Goal: Task Accomplishment & Management: Manage account settings

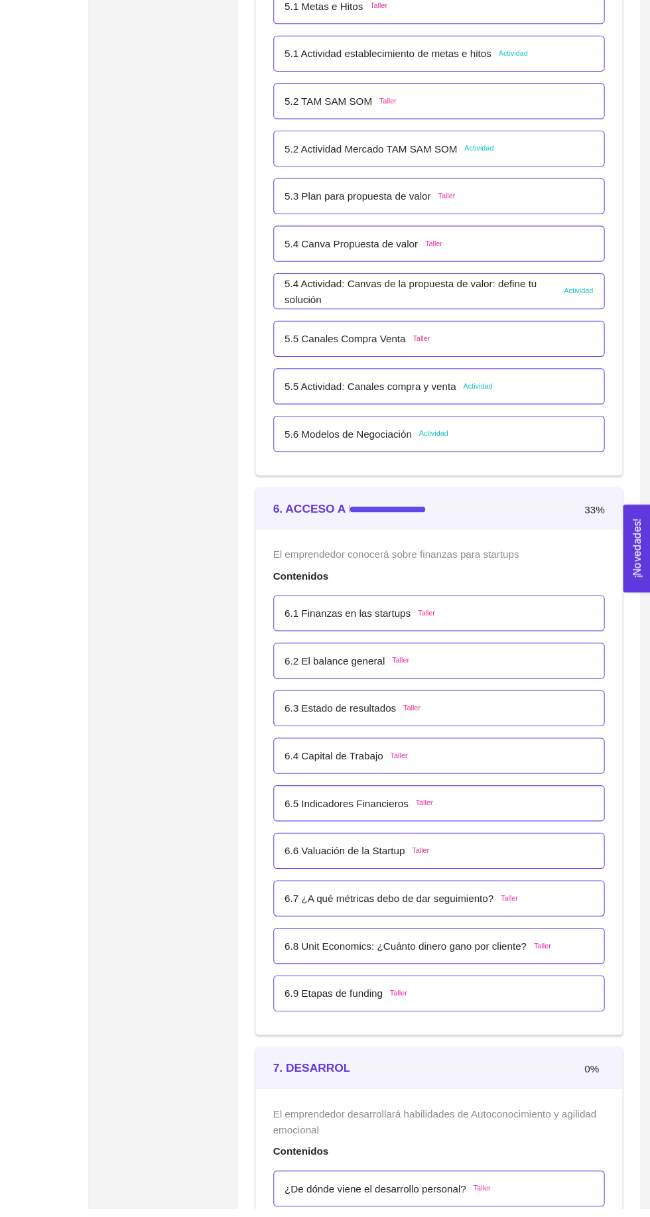
scroll to position [2586, 0]
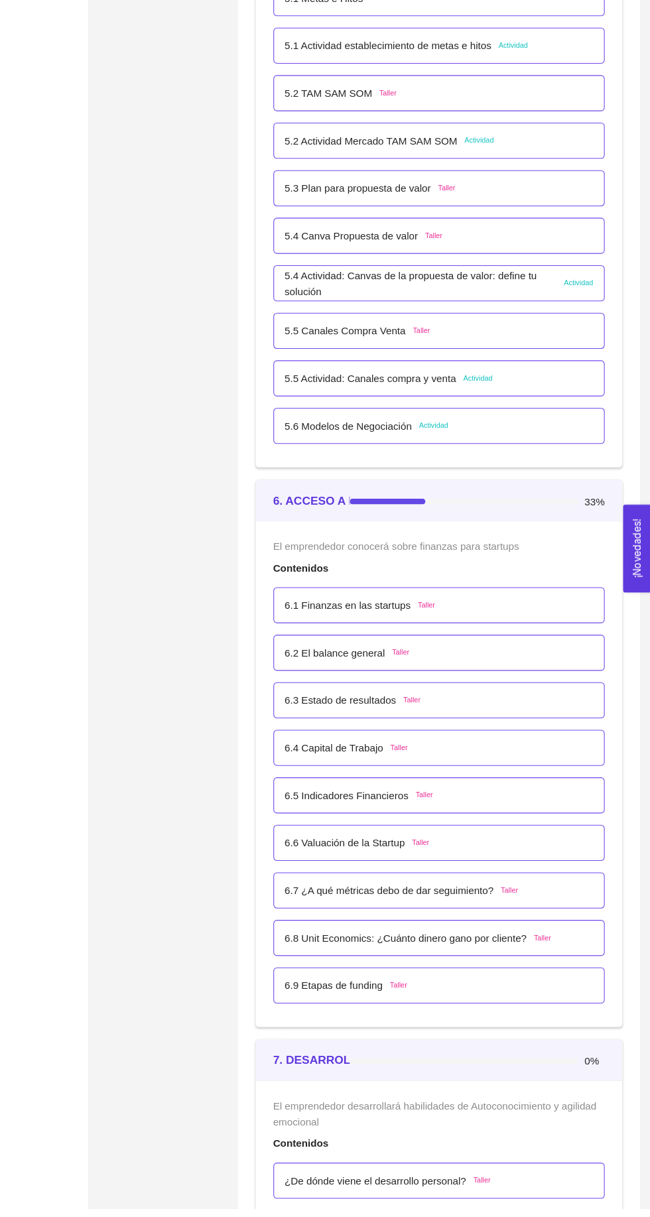
click at [517, 833] on div "6.5 Indicadores Financieros Taller" at bounding box center [455, 836] width 285 height 15
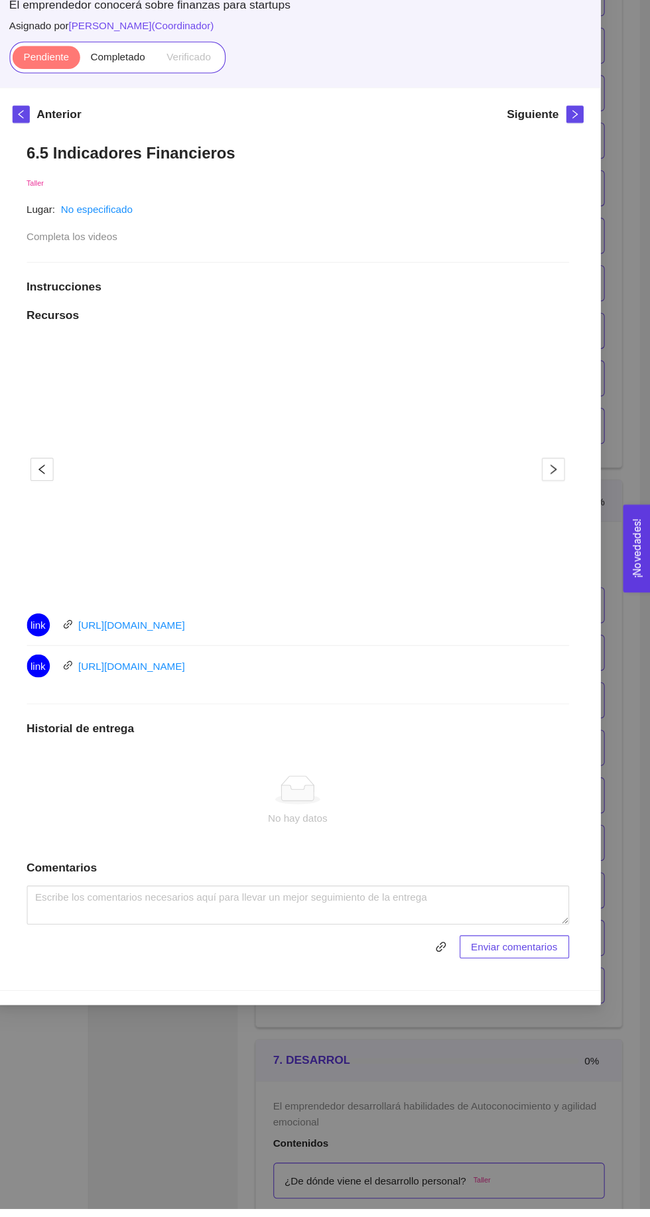
scroll to position [2585, 0]
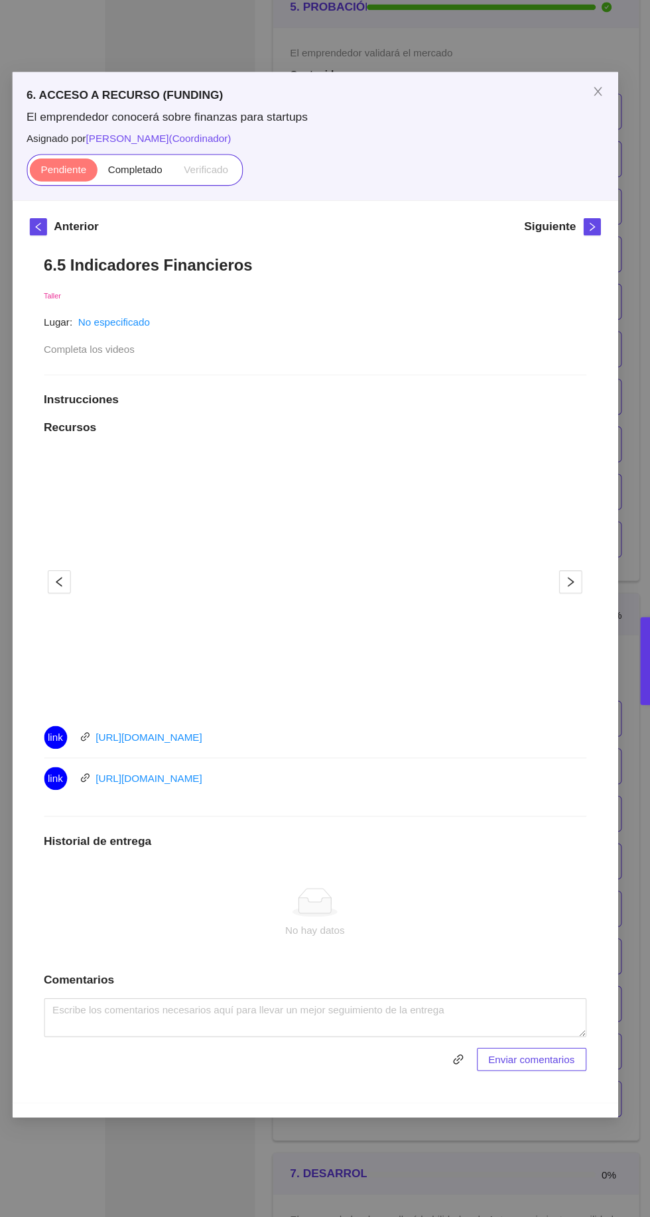
click at [162, 164] on label "Completado" at bounding box center [160, 156] width 70 height 21
click at [125, 159] on input "Completado" at bounding box center [125, 159] width 0 height 0
click at [540, 1045] on div "6. ACCESO A RECURSO (FUNDING) El emprendedor conocerá sobre finanzas para start…" at bounding box center [325, 608] width 650 height 1217
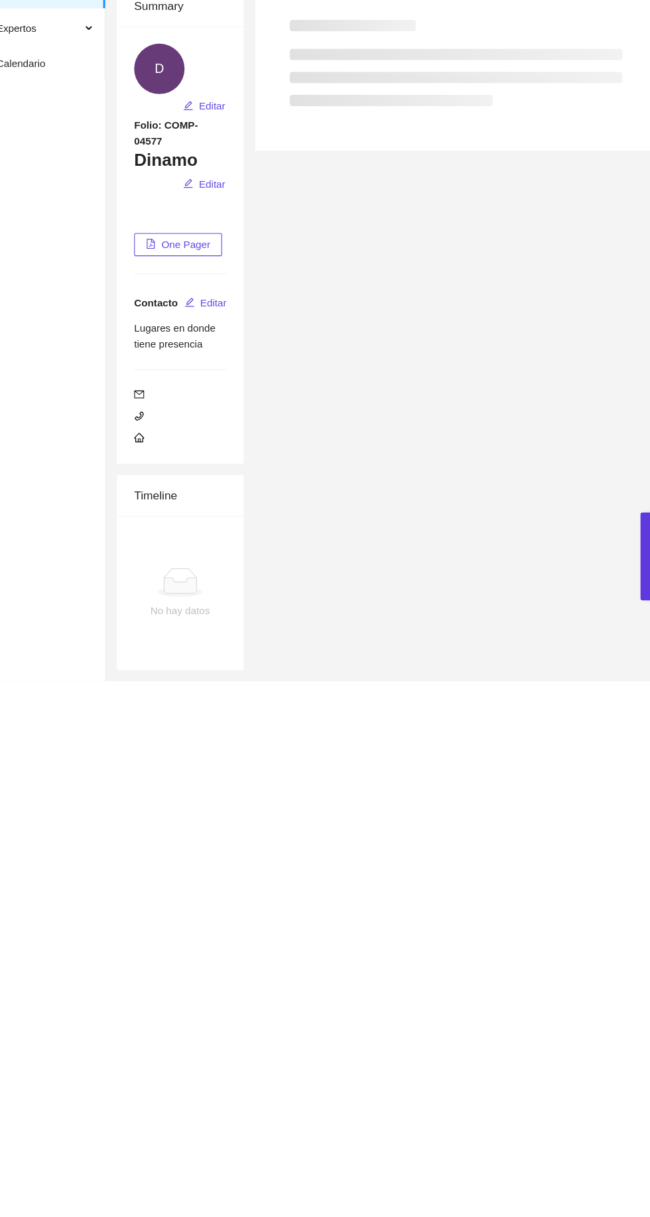
click at [533, 1170] on div "Programas Compañías Expertos Calendario OS [PERSON_NAME] Sinaloa Sinaloa [PERSO…" at bounding box center [325, 608] width 650 height 1217
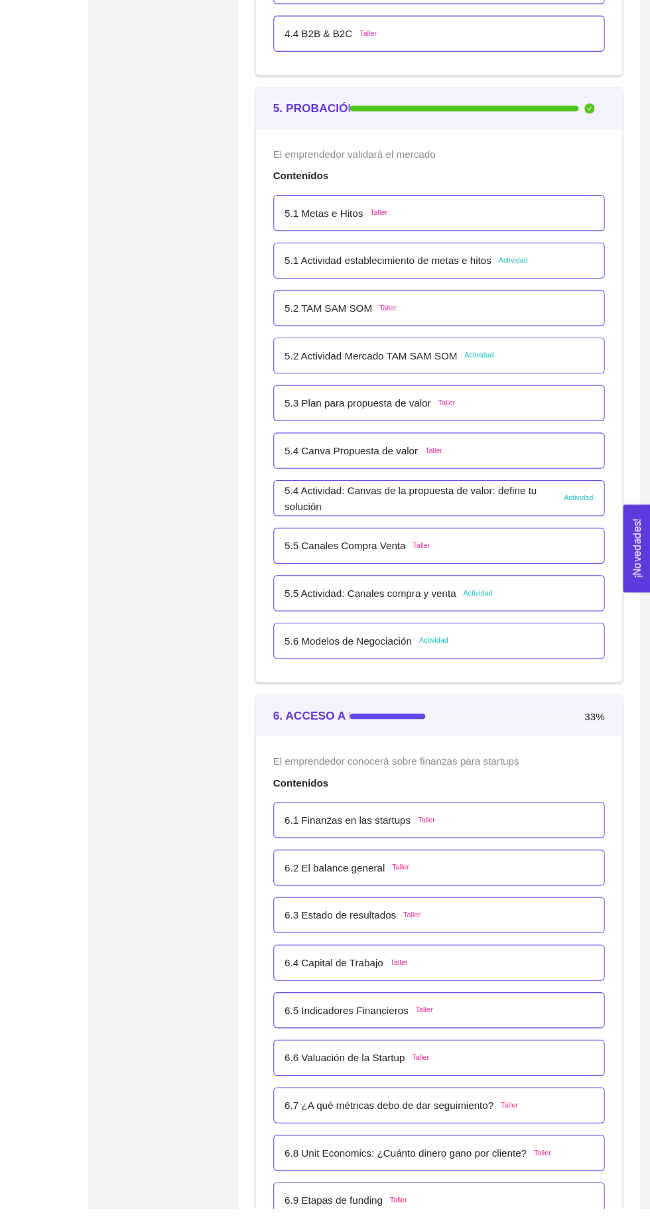
scroll to position [2390, 0]
click at [470, 855] on div "6.1 Finanzas en las startups Taller" at bounding box center [455, 857] width 285 height 15
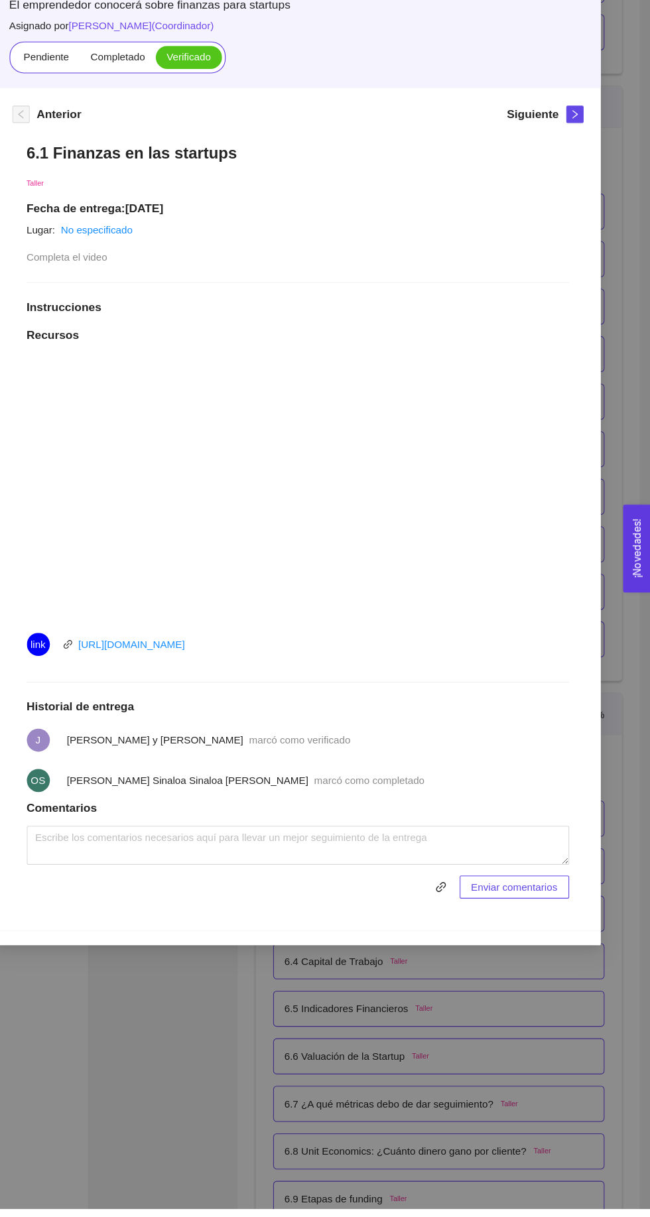
scroll to position [2389, 0]
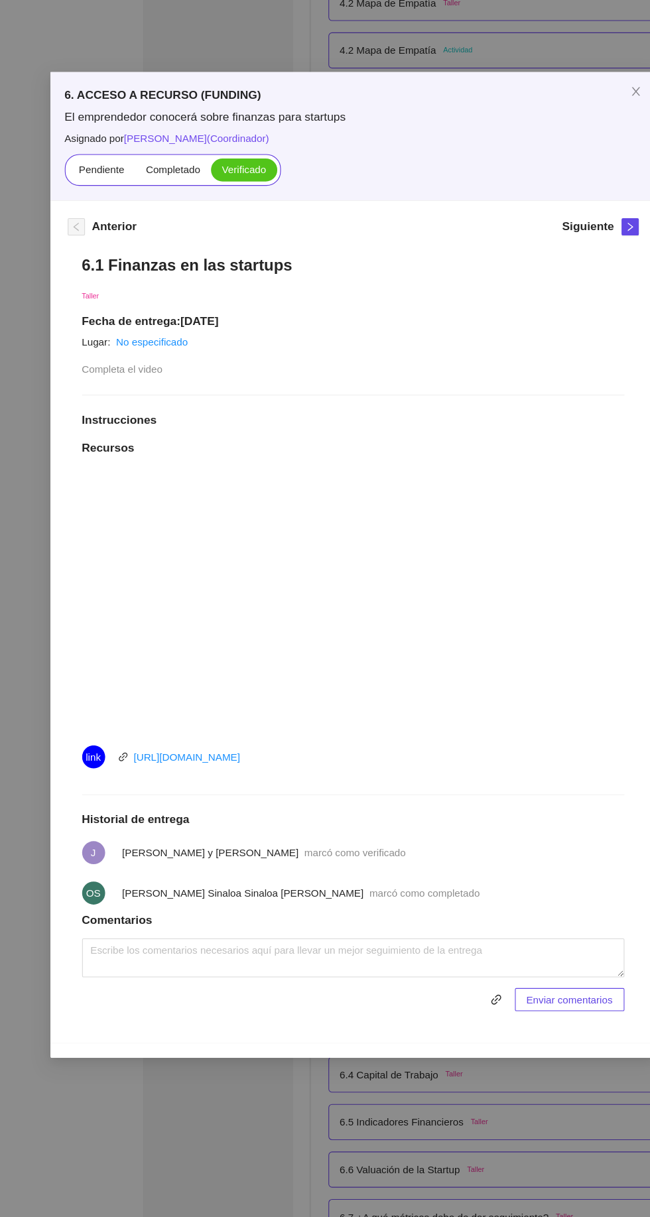
click at [439, 1076] on div "6. ACCESO A RECURSO (FUNDING) El emprendedor conocerá sobre finanzas para start…" at bounding box center [325, 608] width 650 height 1217
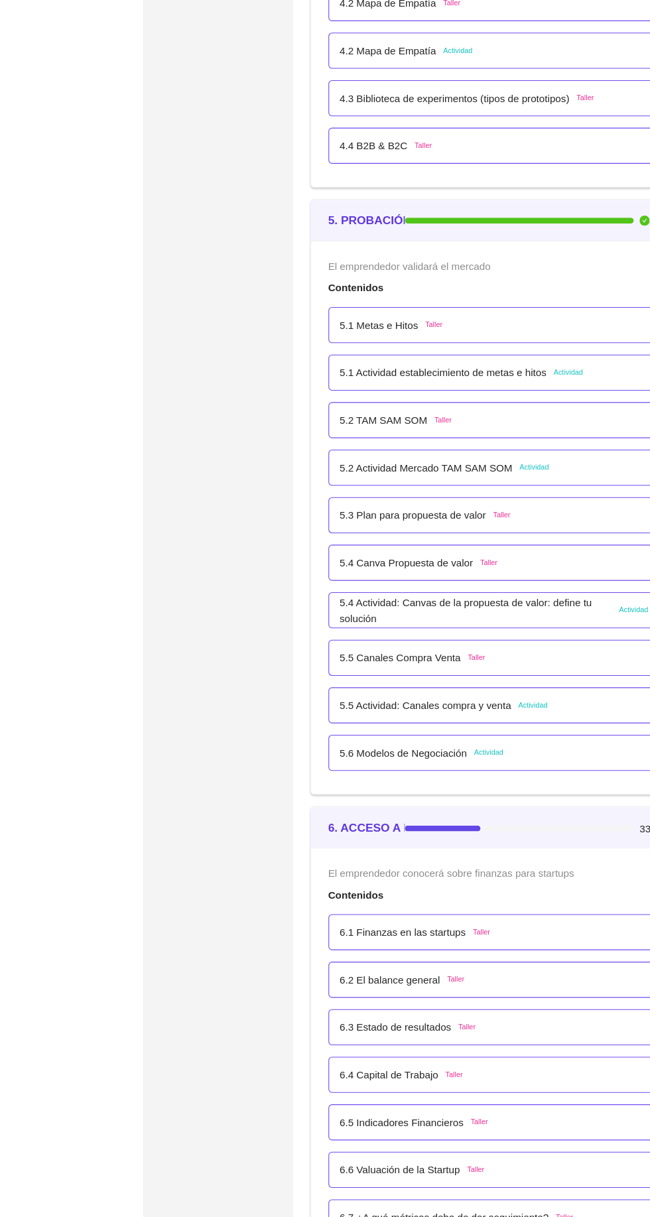
click at [460, 899] on div "6.2 El balance general [PERSON_NAME]" at bounding box center [455, 902] width 285 height 15
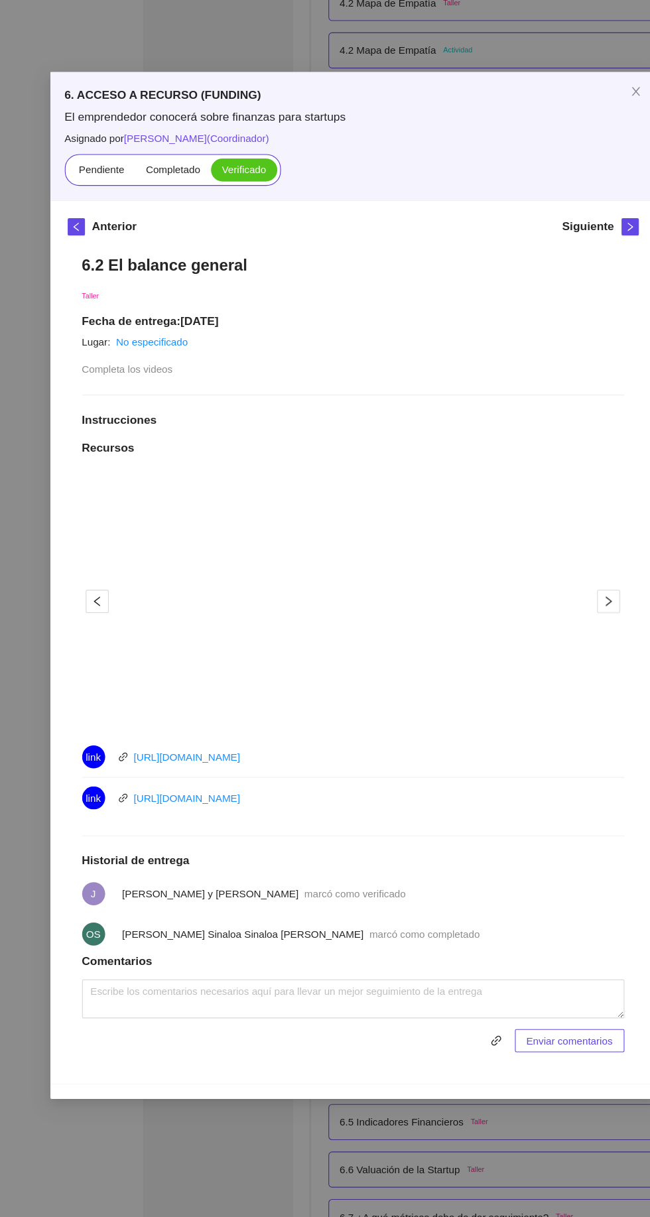
click at [467, 1076] on div "6. ACCESO A RECURSO (FUNDING) El emprendedor conocerá sobre finanzas para start…" at bounding box center [325, 608] width 650 height 1217
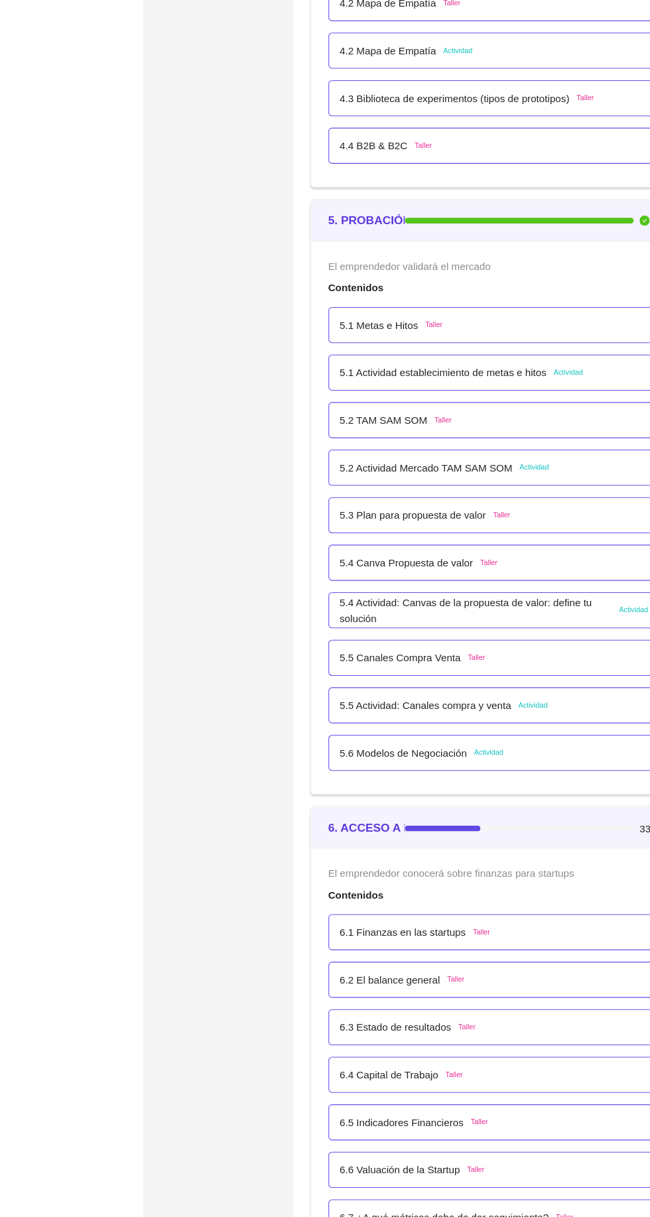
click at [505, 942] on div "6.3 Estado de resultados Taller" at bounding box center [455, 945] width 285 height 15
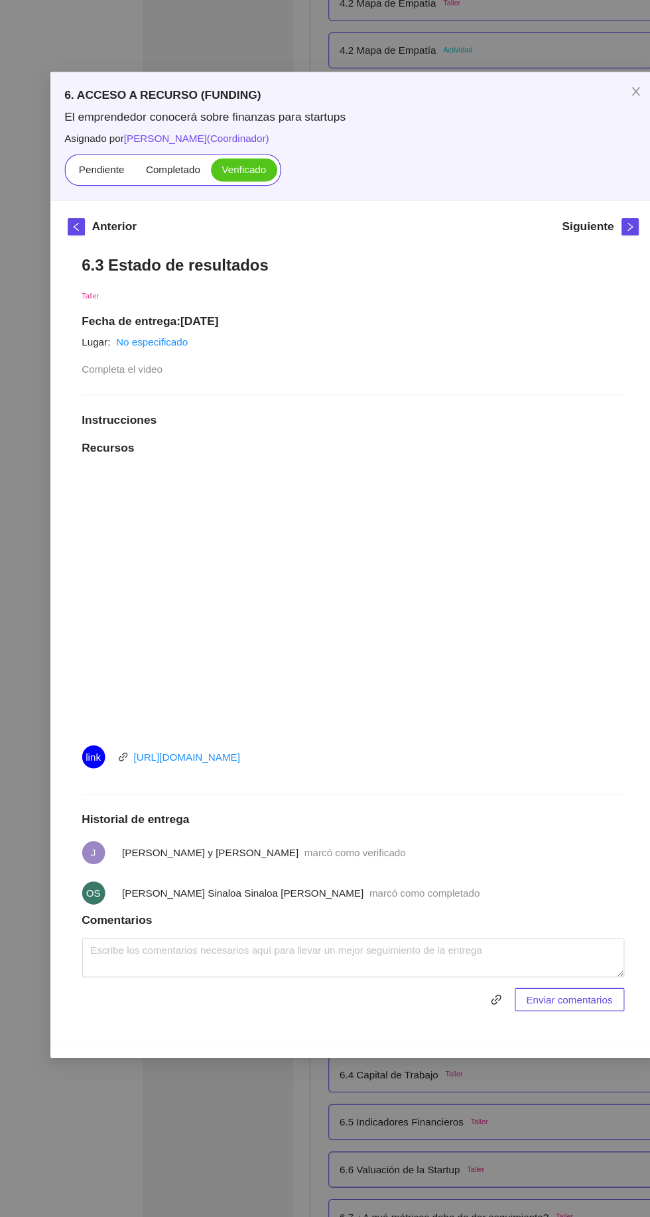
click at [442, 1066] on div "6. ACCESO A RECURSO (FUNDING) El emprendedor conocerá sobre finanzas para start…" at bounding box center [325, 608] width 650 height 1217
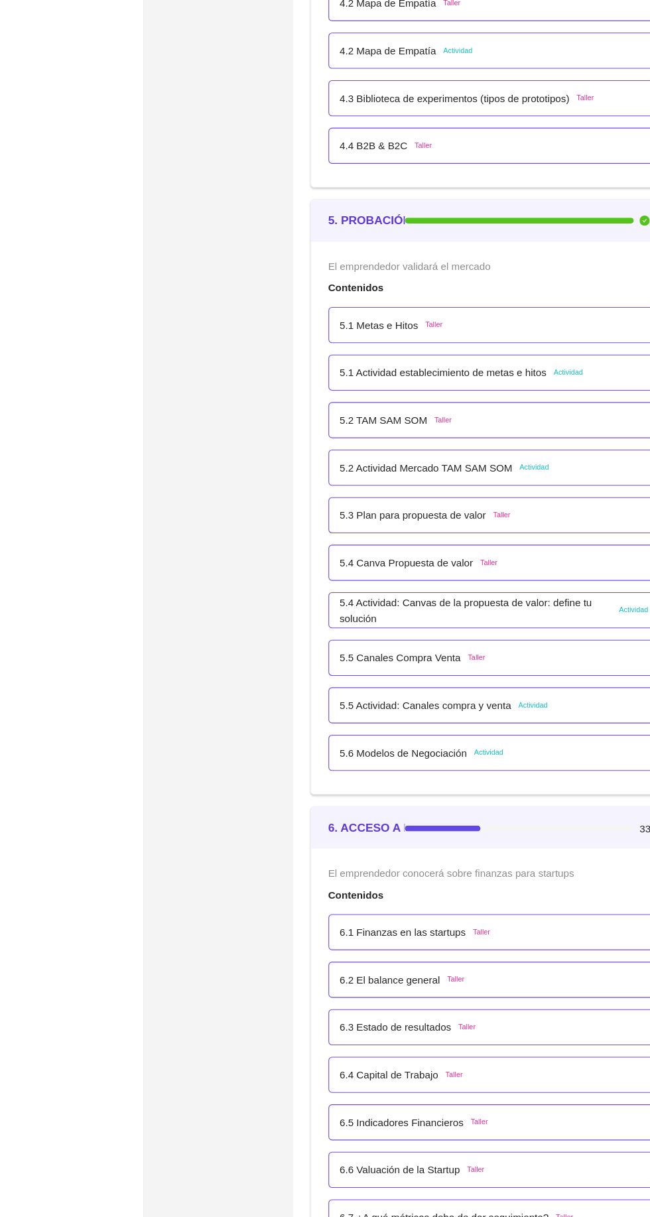
click at [483, 986] on div "6.4 Capital de Trabajo Taller" at bounding box center [455, 989] width 285 height 15
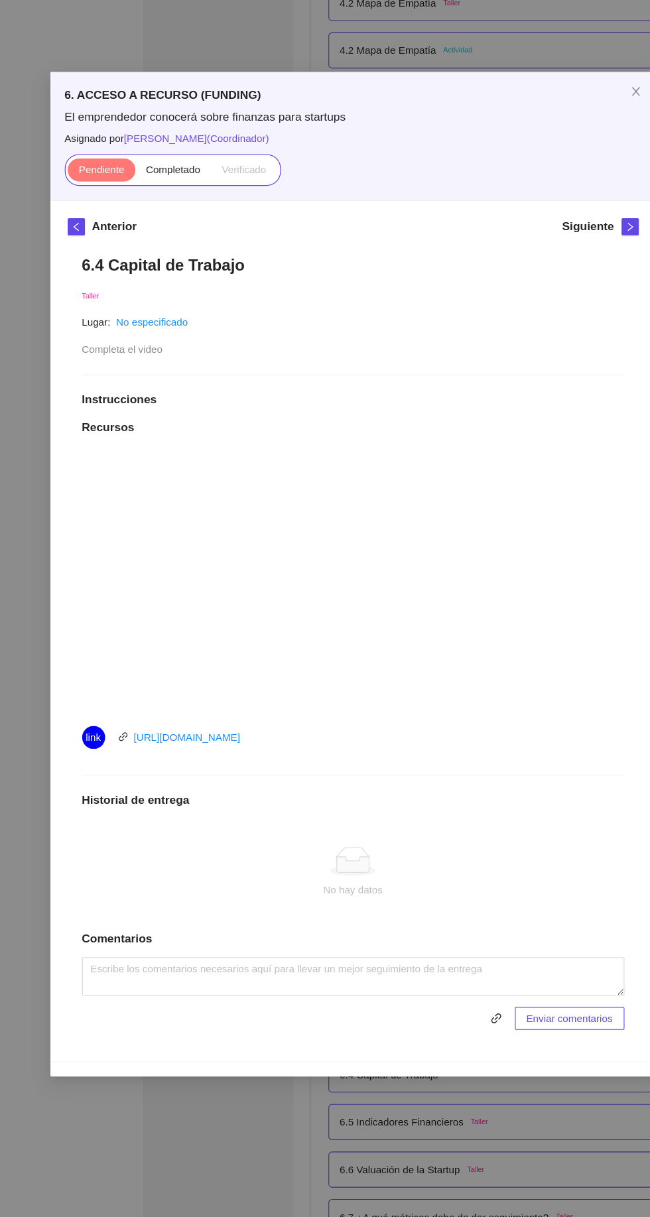
click at [168, 155] on span "Completado" at bounding box center [160, 156] width 50 height 11
click at [125, 159] on input "Completado" at bounding box center [125, 159] width 0 height 0
click at [462, 1055] on div "6. ACCESO A RECURSO (FUNDING) El emprendedor conocerá sobre finanzas para start…" at bounding box center [325, 608] width 650 height 1217
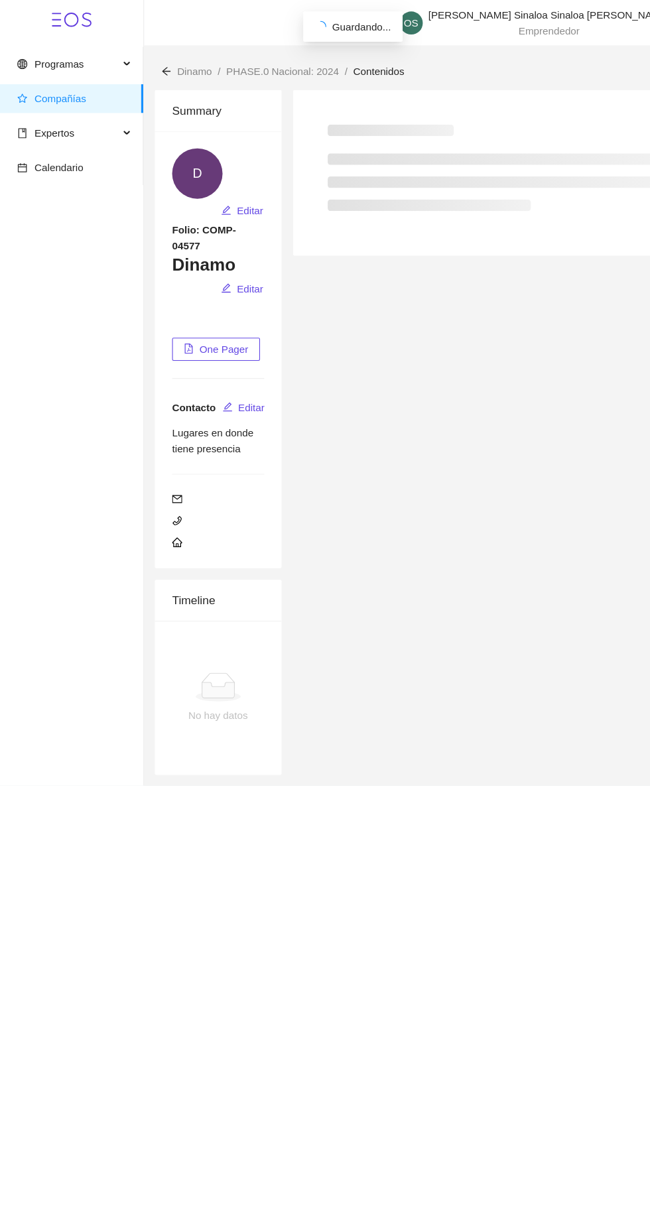
scroll to position [0, 0]
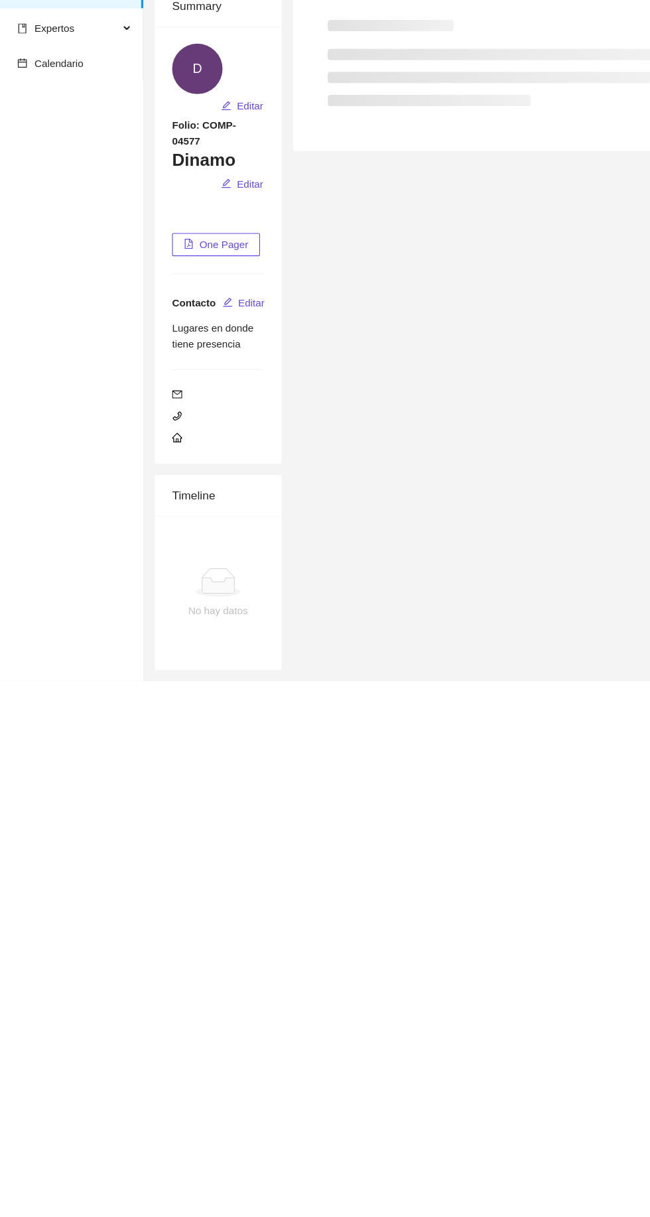
click at [481, 1128] on div "Programas Compañías Expertos Calendario OS [PERSON_NAME] Sinaloa Sinaloa [PERSO…" at bounding box center [325, 608] width 650 height 1217
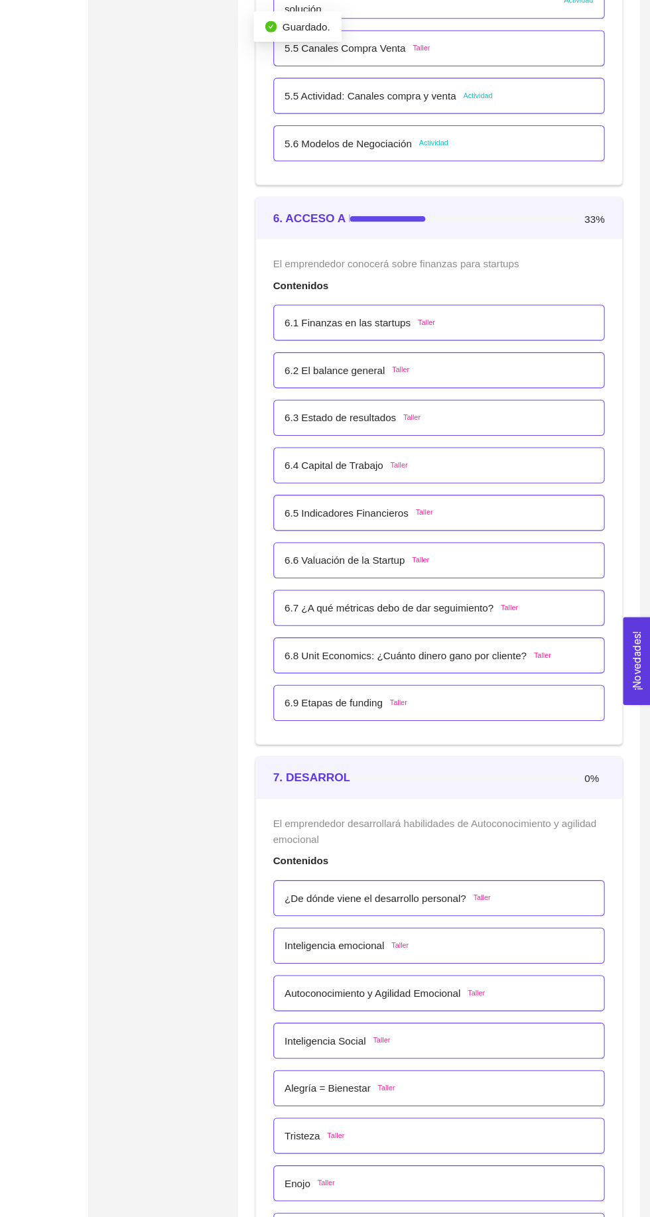
scroll to position [2945, 0]
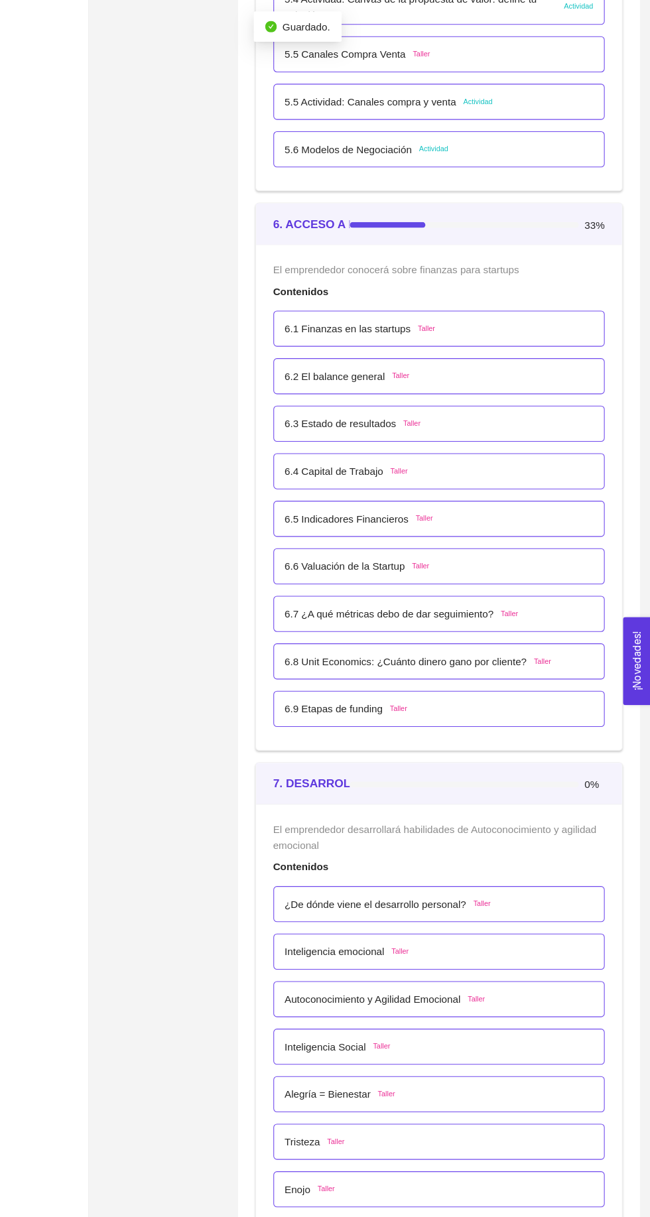
click at [505, 480] on div "6.5 Indicadores Financieros Taller" at bounding box center [455, 477] width 285 height 15
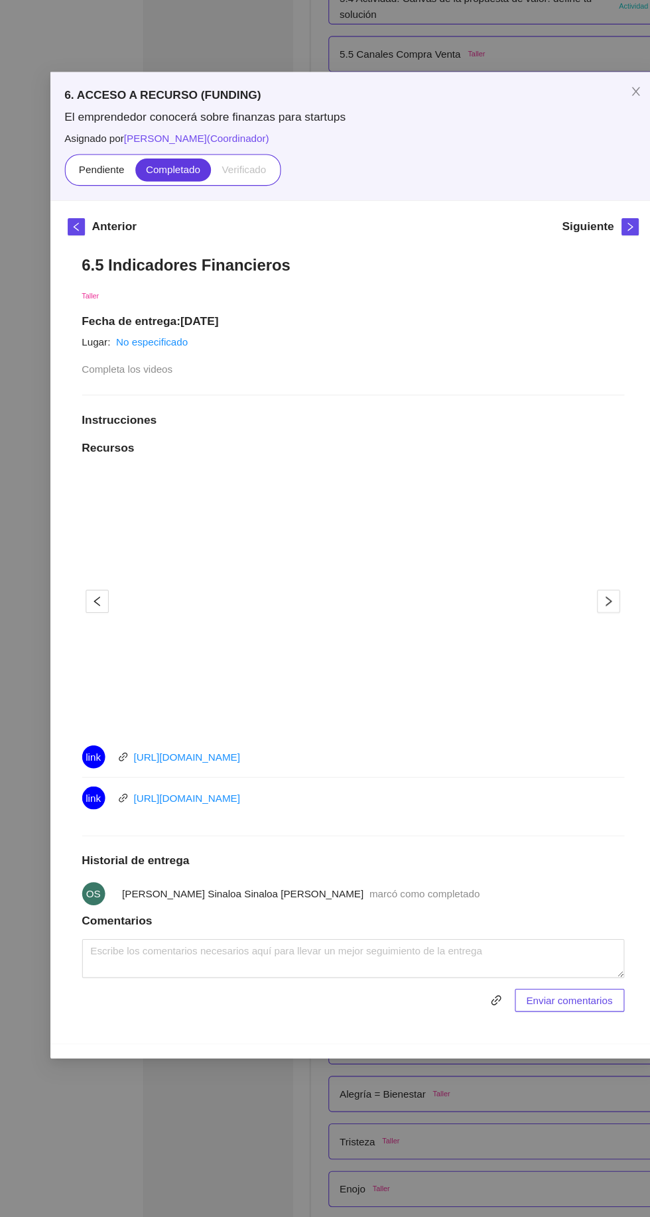
click at [53, 982] on div "6. ACCESO A RECURSO (FUNDING) El emprendedor conocerá sobre finanzas para start…" at bounding box center [325, 608] width 650 height 1217
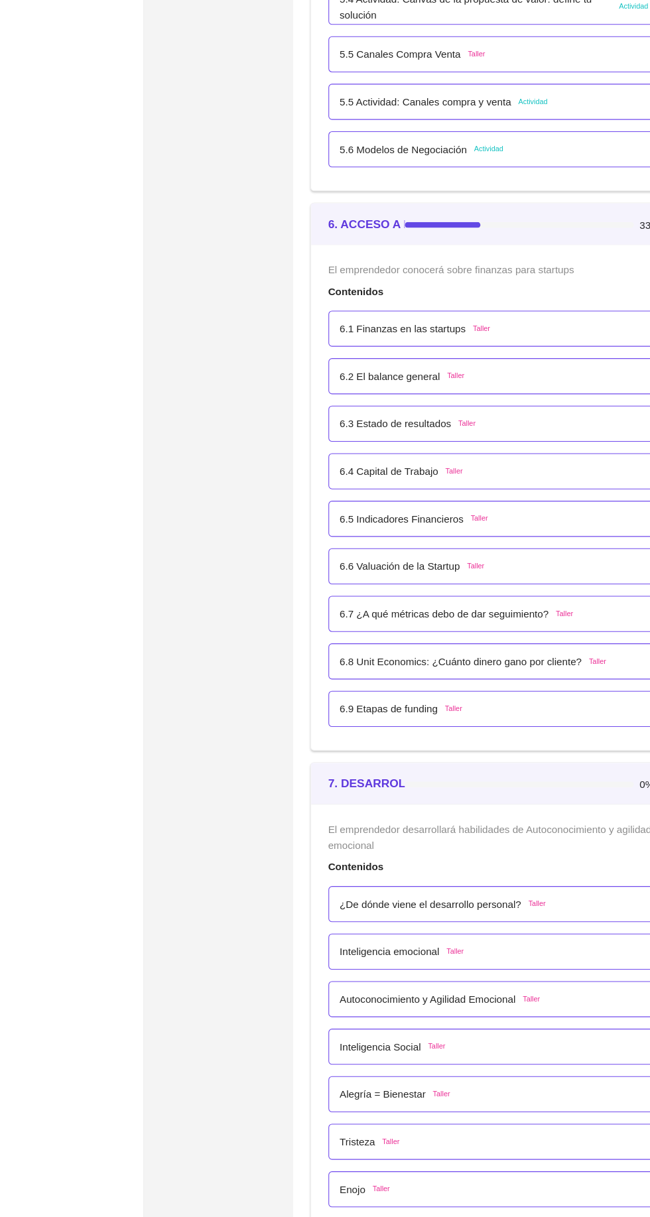
click at [499, 525] on div "6.6 Valuación de la Startup Taller" at bounding box center [455, 521] width 285 height 15
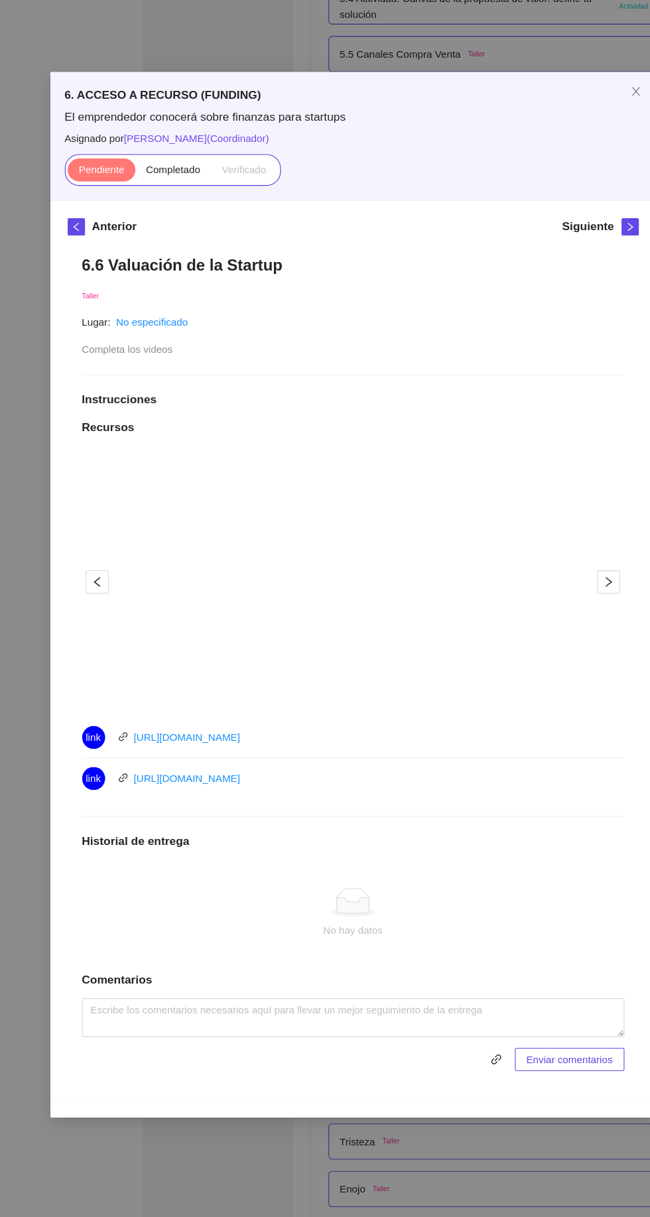
click at [165, 160] on span "Completado" at bounding box center [160, 156] width 50 height 11
click at [125, 159] on input "Completado" at bounding box center [125, 159] width 0 height 0
click at [99, 1087] on div "6. ACCESO A RECURSO (FUNDING) El emprendedor conocerá sobre finanzas para start…" at bounding box center [325, 608] width 650 height 1217
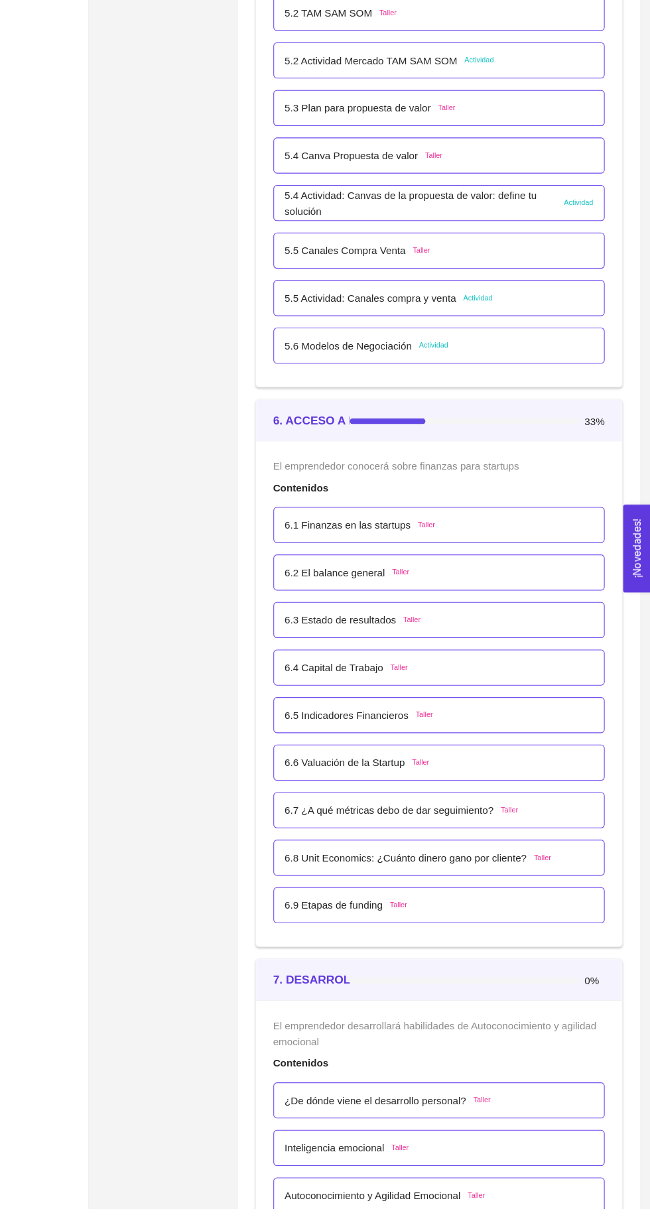
scroll to position [2676, 0]
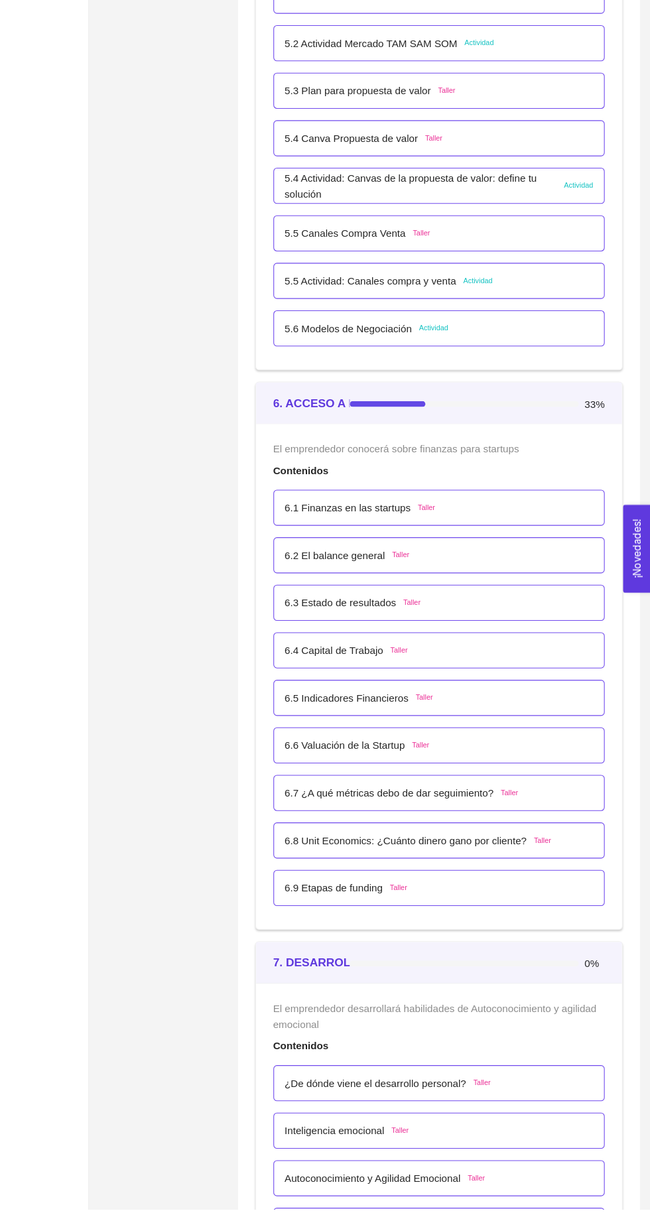
click at [497, 831] on p "6.7 ¿A qué métricas debo de dar seguimiento?" at bounding box center [409, 833] width 192 height 15
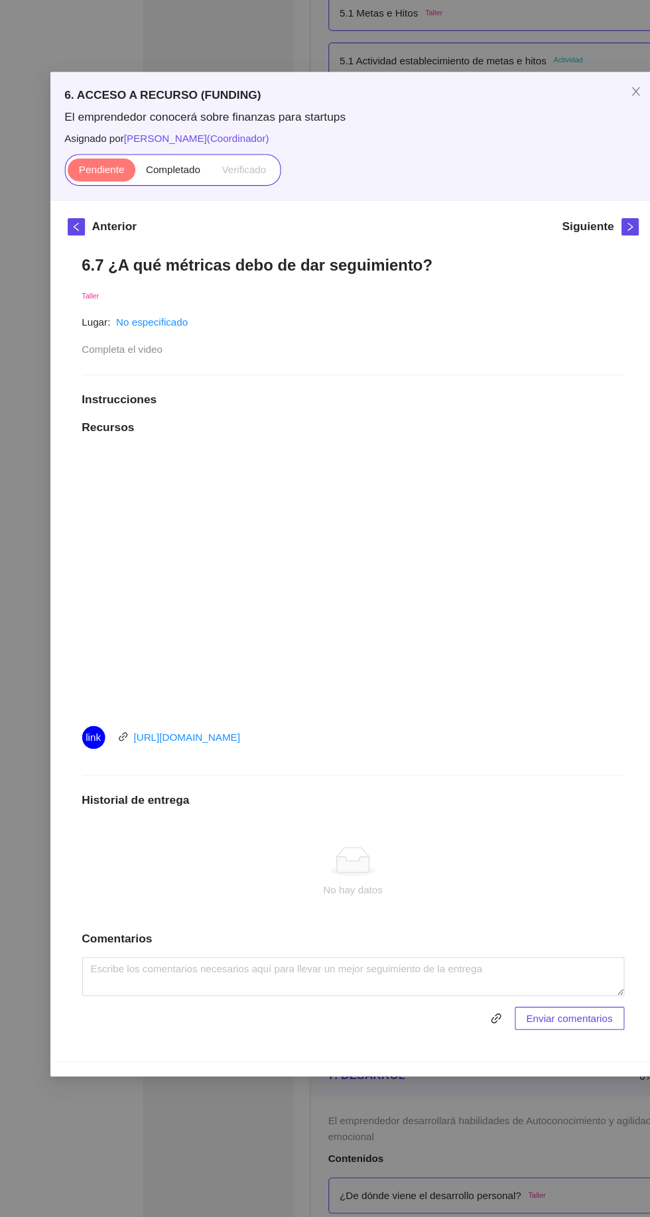
click at [175, 162] on label "Completado" at bounding box center [160, 156] width 70 height 21
click at [125, 159] on input "Completado" at bounding box center [125, 159] width 0 height 0
click at [97, 1133] on div "6. ACCESO A RECURSO (FUNDING) El emprendedor conocerá sobre finanzas para start…" at bounding box center [325, 608] width 650 height 1217
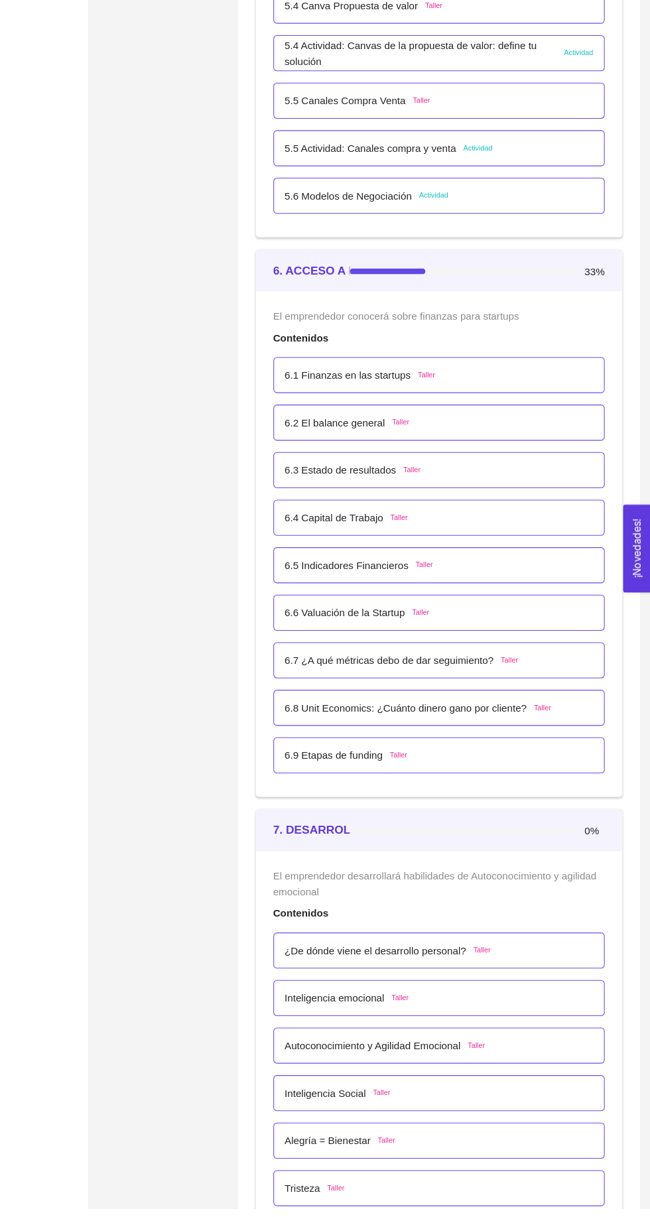
scroll to position [2807, 0]
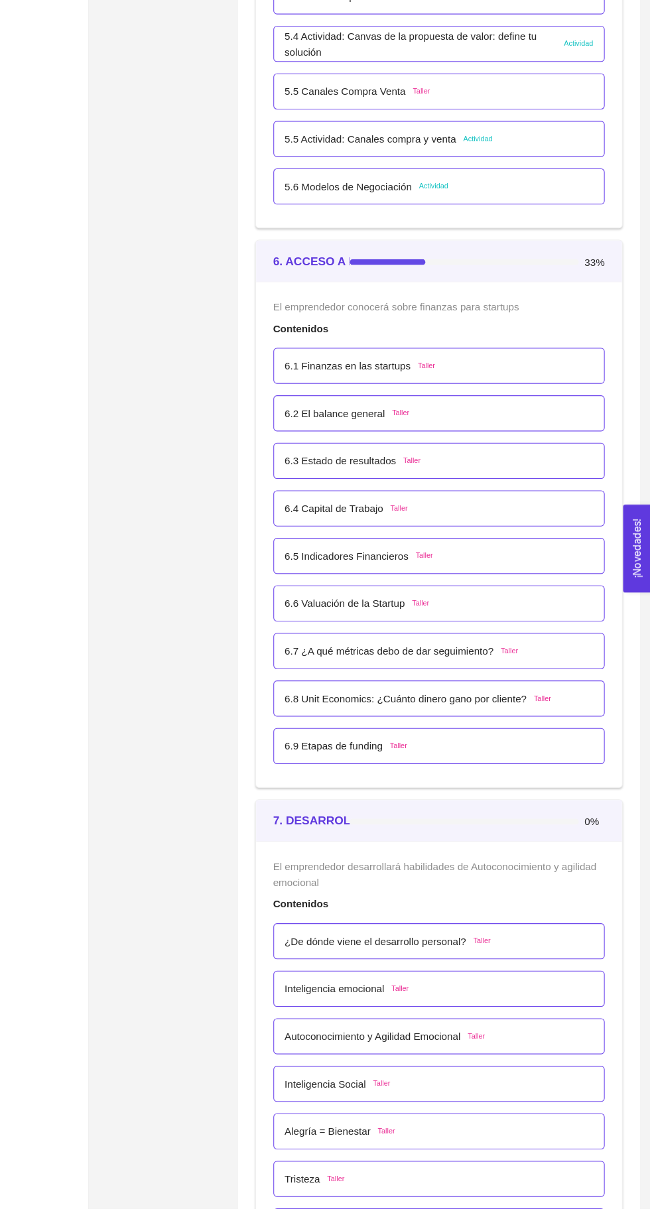
click at [533, 748] on div "6.8 Unit Economics: ¿Cuánto dinero gano por cliente? Taller" at bounding box center [435, 746] width 245 height 15
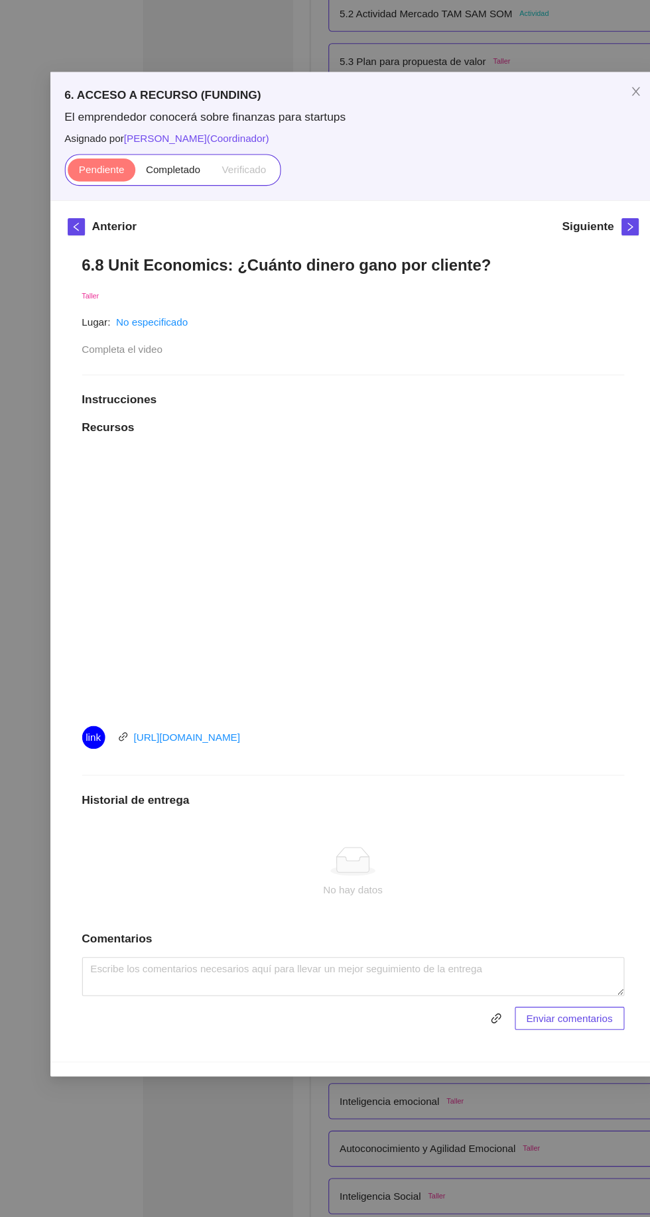
click at [164, 162] on label "Completado" at bounding box center [160, 156] width 70 height 21
click at [125, 159] on input "Completado" at bounding box center [125, 159] width 0 height 0
click at [88, 1104] on div "6. ACCESO A RECURSO (FUNDING) El emprendedor conocerá sobre finanzas para start…" at bounding box center [325, 608] width 650 height 1217
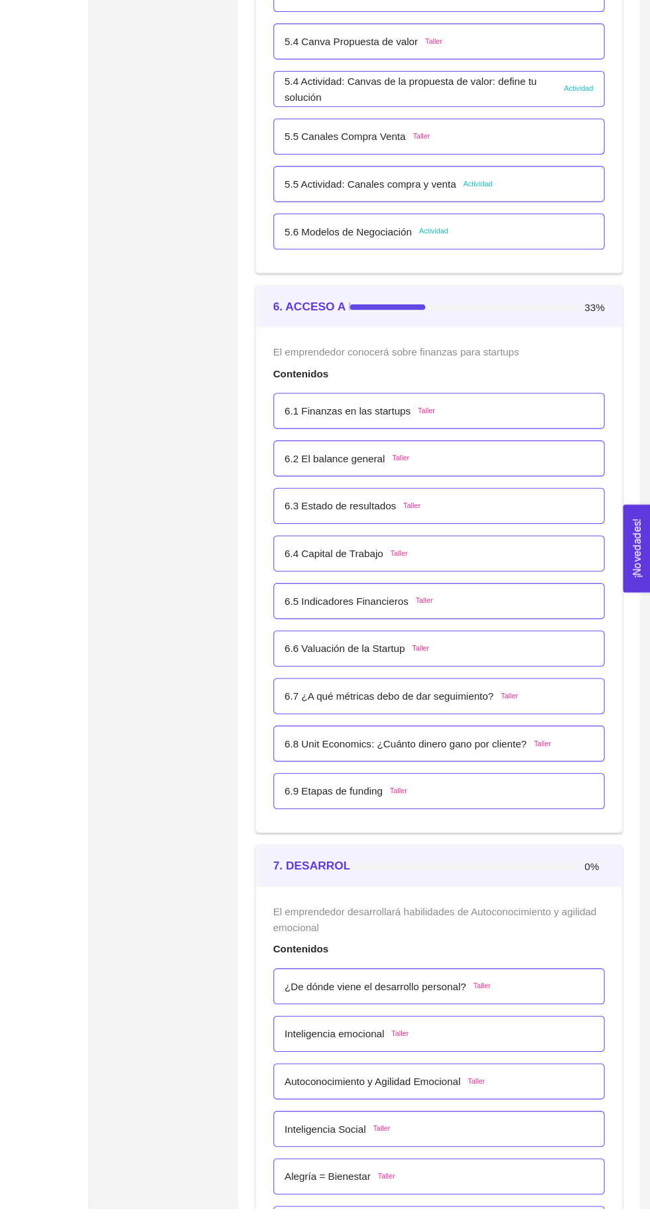
scroll to position [2782, 0]
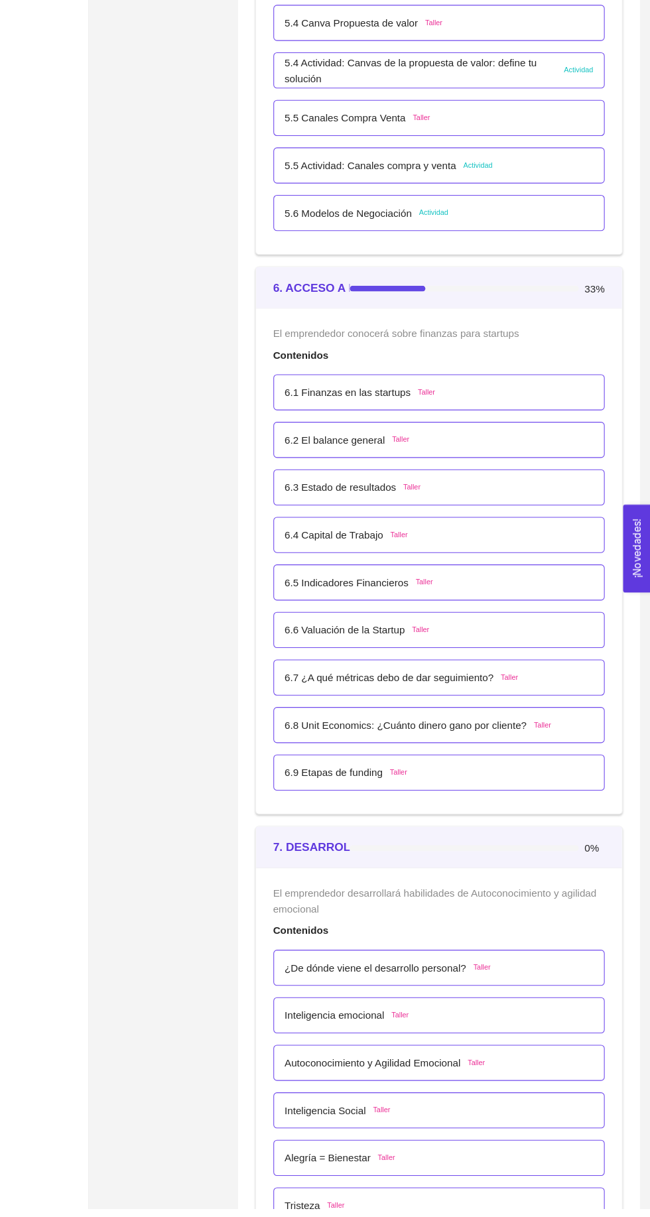
click at [487, 813] on div "6.9 Etapas de funding Taller" at bounding box center [455, 815] width 285 height 15
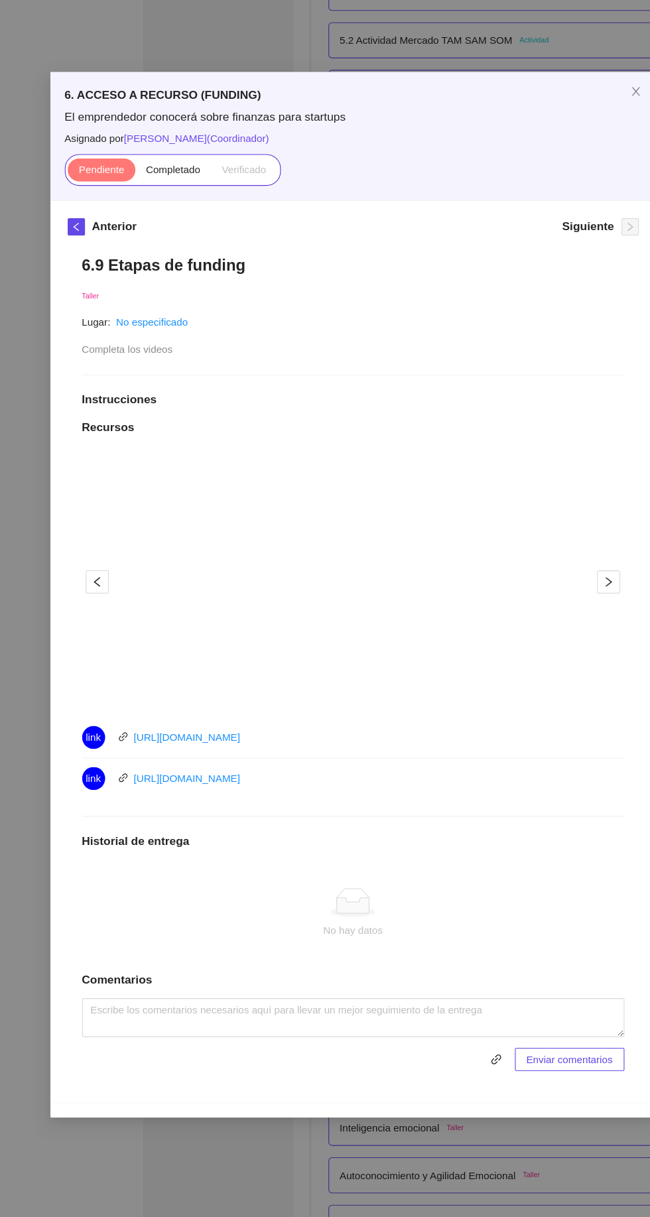
click at [199, 155] on label "Verificado" at bounding box center [224, 156] width 60 height 21
click at [170, 155] on span "Completado" at bounding box center [160, 156] width 50 height 11
click at [125, 159] on input "Completado" at bounding box center [125, 159] width 0 height 0
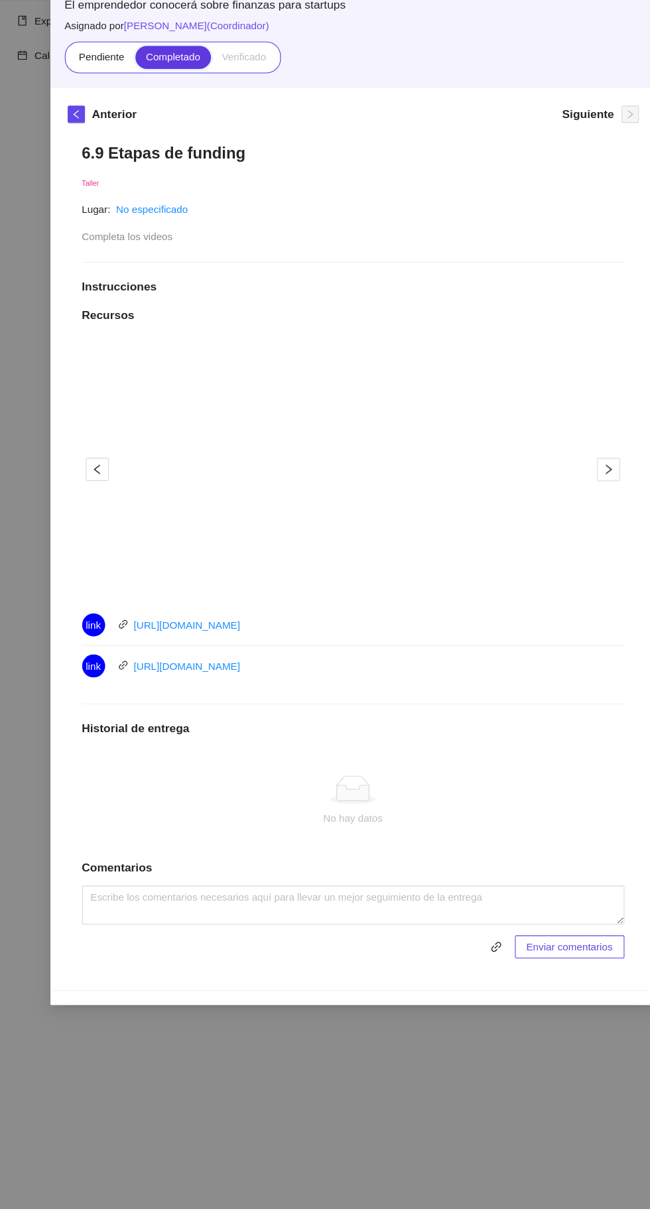
scroll to position [2679, 0]
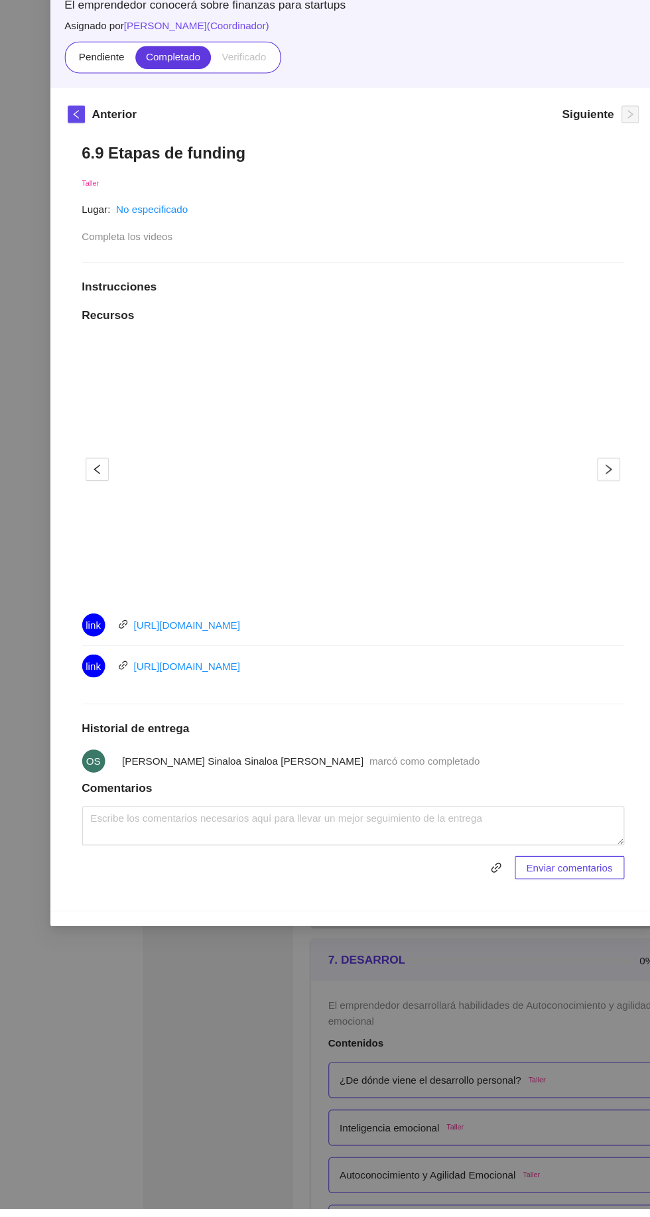
click at [167, 1180] on div "6. ACCESO A RECURSO (FUNDING) El emprendedor conocerá sobre finanzas para start…" at bounding box center [325, 608] width 650 height 1217
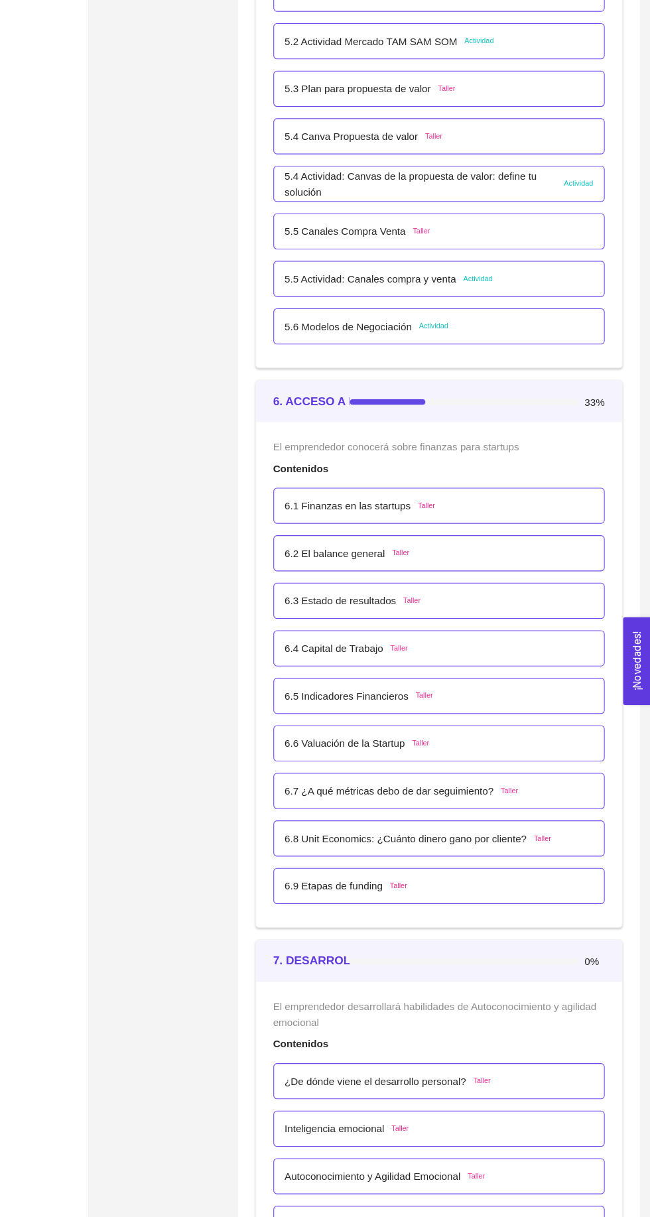
scroll to position [2782, 0]
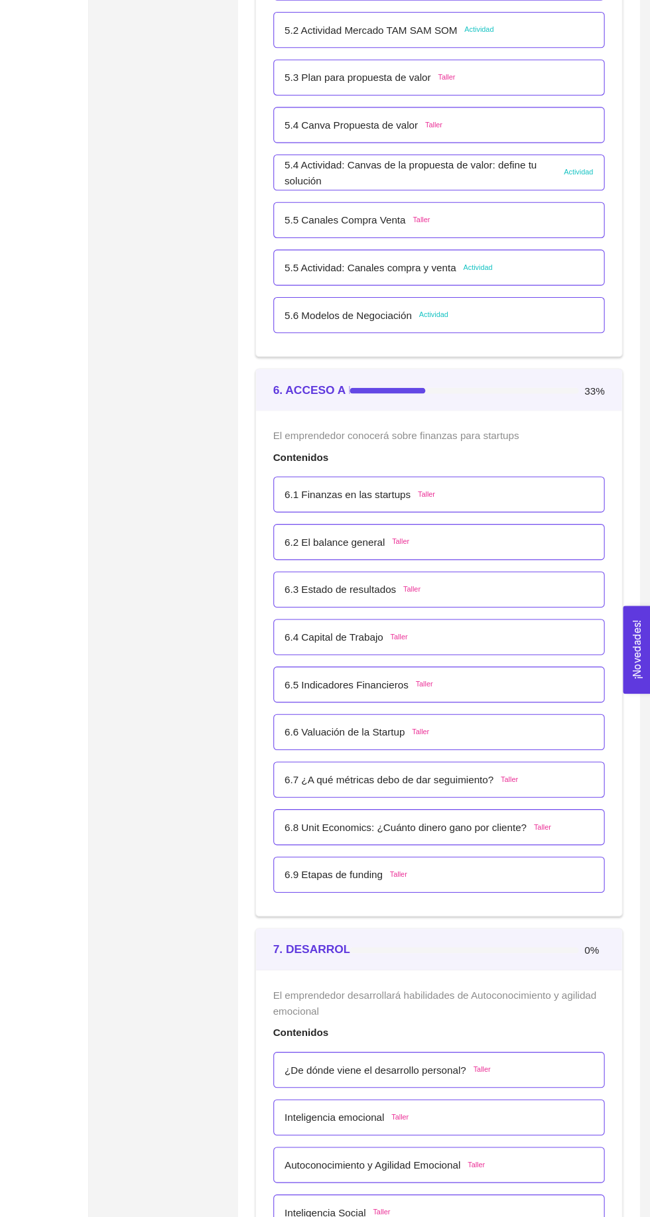
click at [517, 594] on div "6.4 Capital de Trabajo Taller" at bounding box center [455, 597] width 285 height 15
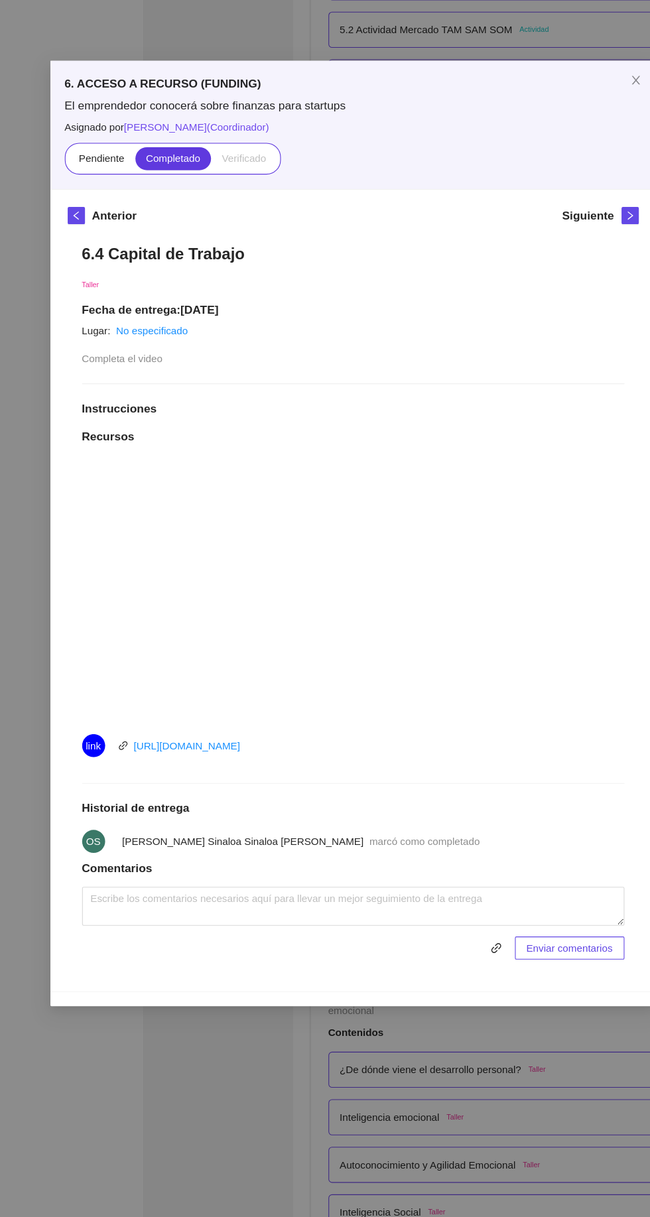
click at [78, 992] on div "6. ACCESO A RECURSO (FUNDING) El emprendedor conocerá sobre finanzas para start…" at bounding box center [325, 608] width 650 height 1217
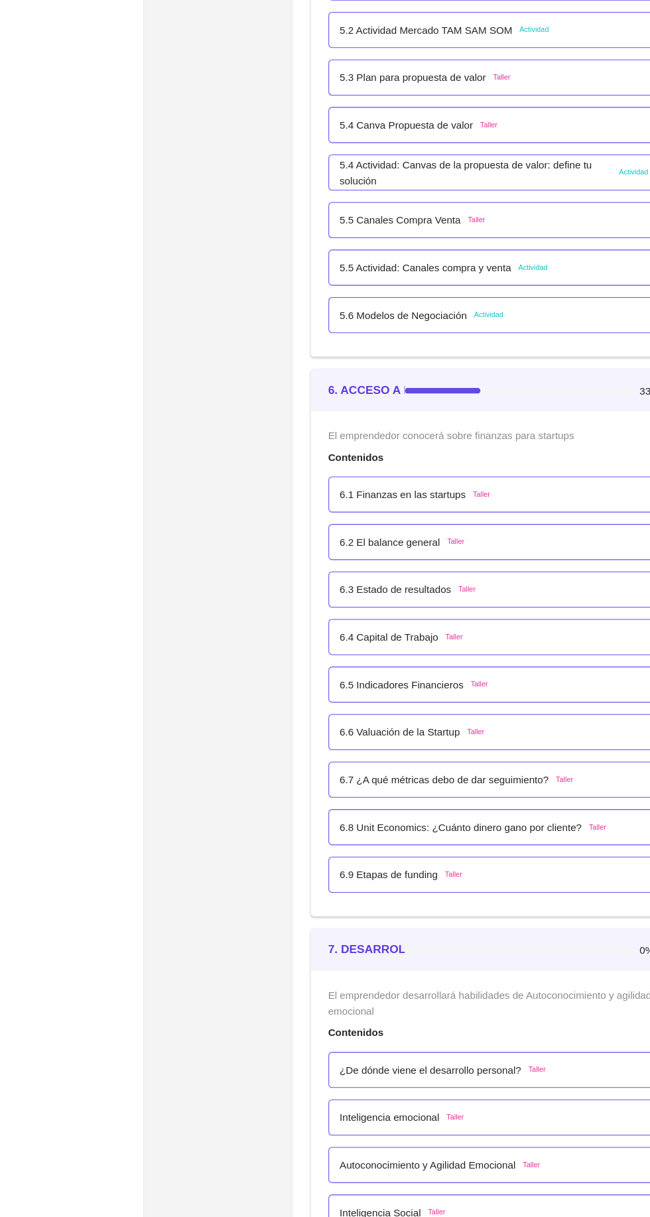
click at [503, 548] on div "6.3 Estado de resultados Taller" at bounding box center [455, 553] width 285 height 15
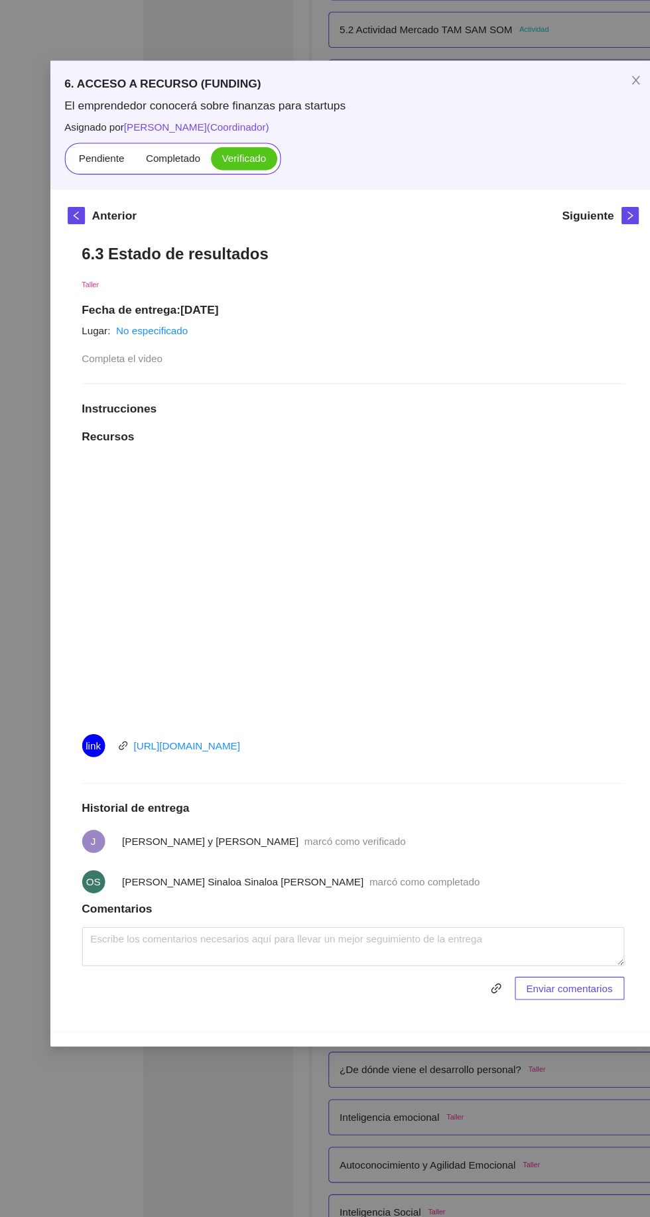
click at [111, 1042] on div "6. ACCESO A RECURSO (FUNDING) El emprendedor conocerá sobre finanzas para start…" at bounding box center [325, 608] width 650 height 1217
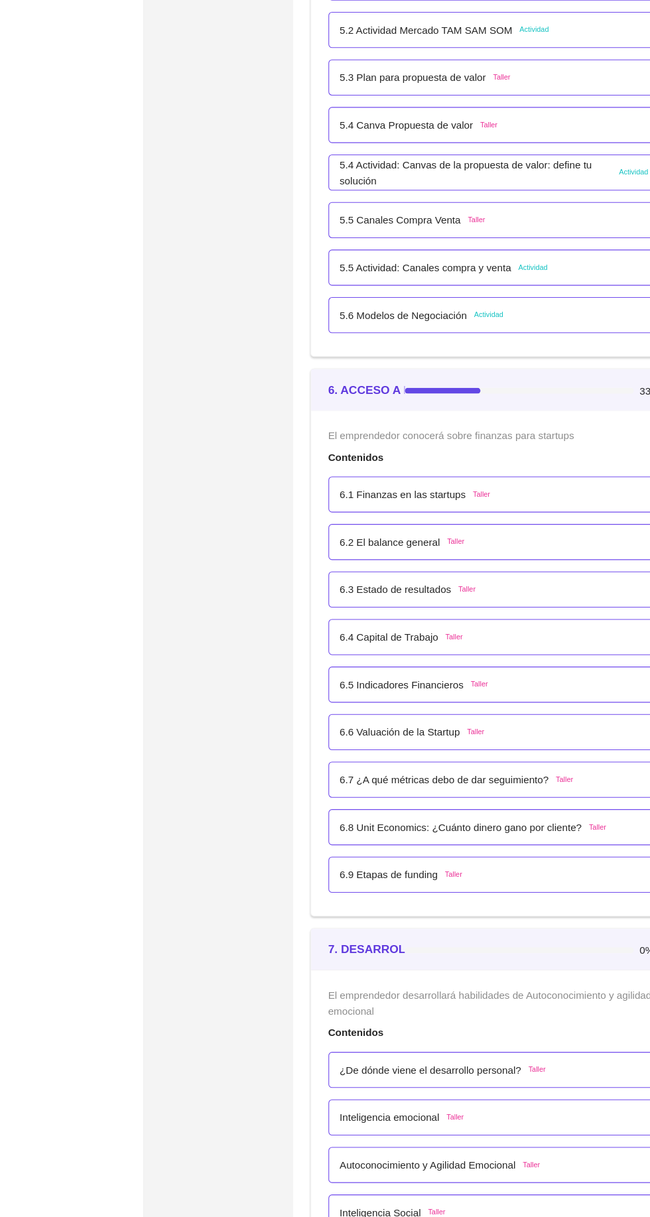
click at [480, 637] on div "6.5 Indicadores Financieros Taller" at bounding box center [455, 640] width 285 height 15
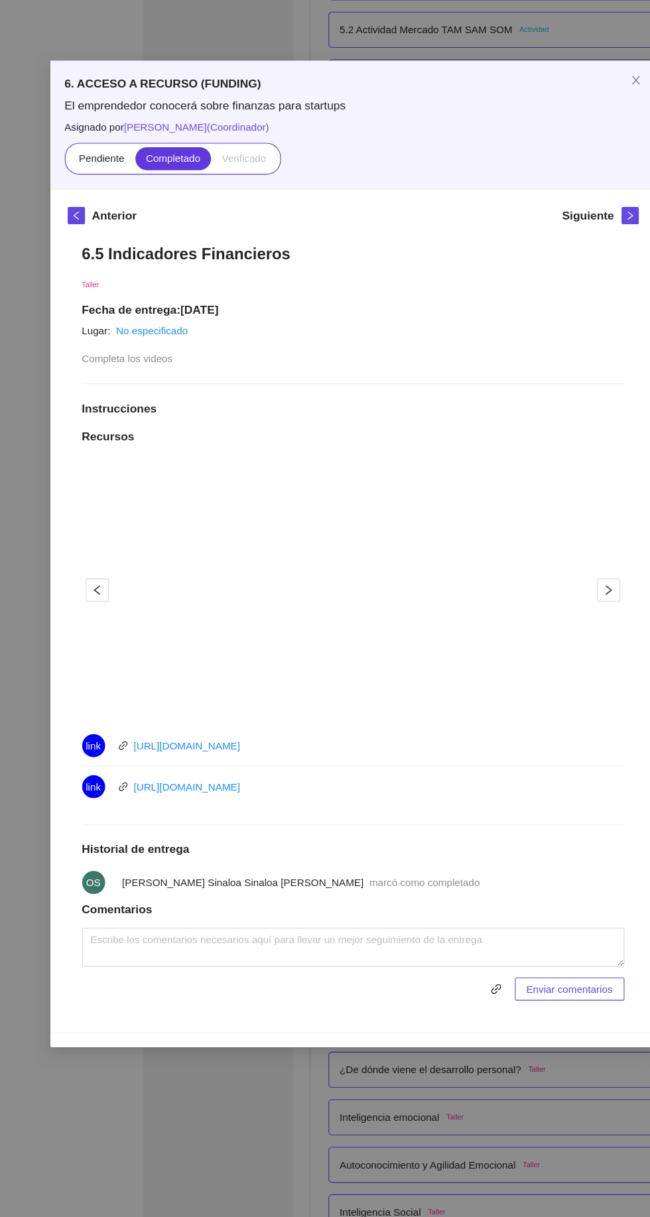
click at [131, 1051] on div "6. ACCESO A RECURSO (FUNDING) El emprendedor conocerá sobre finanzas para start…" at bounding box center [325, 608] width 650 height 1217
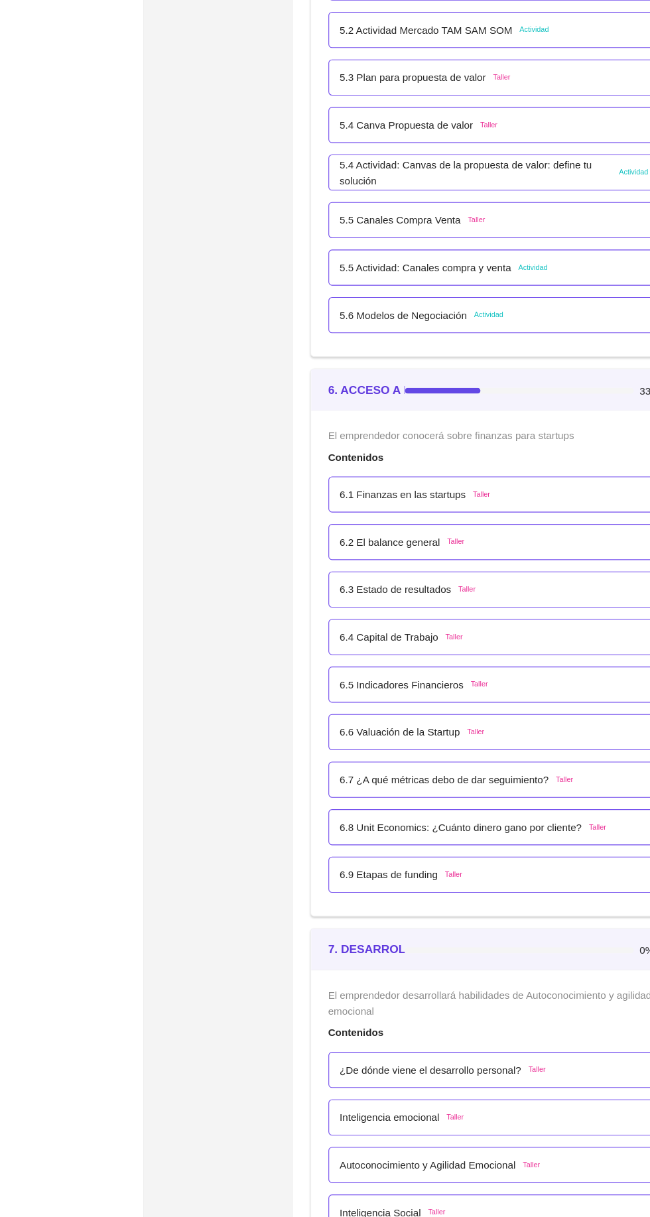
click at [486, 721] on p "6.7 ¿A qué métricas debo de dar seguimiento?" at bounding box center [409, 728] width 192 height 15
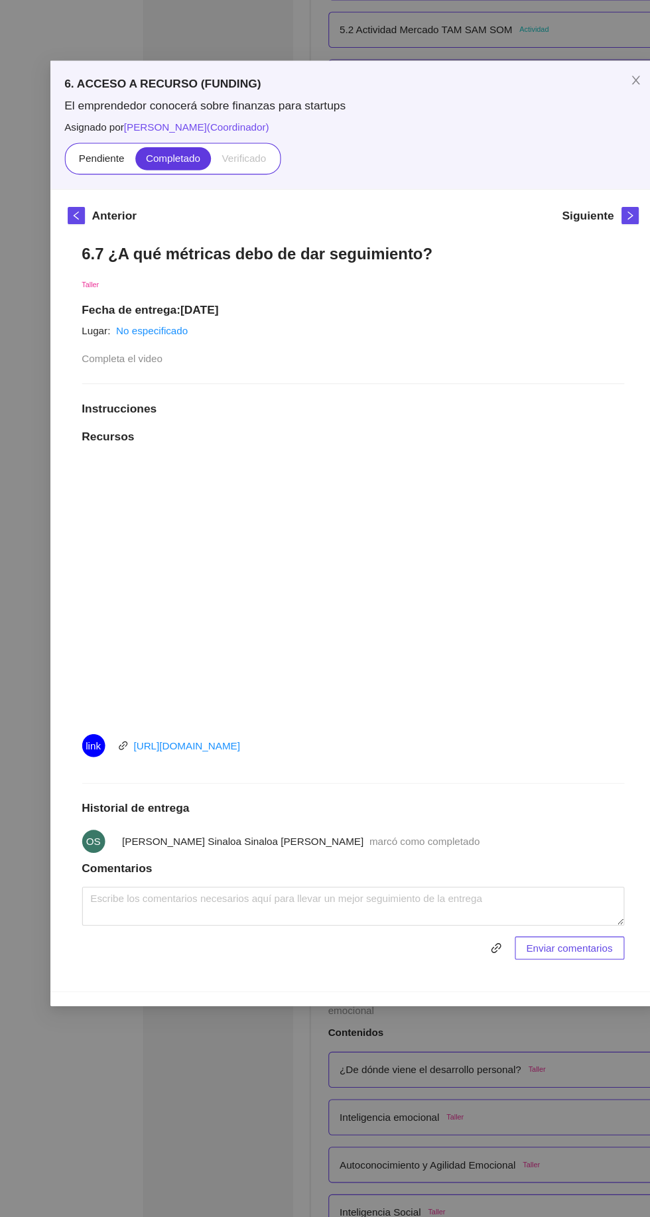
click at [131, 1054] on div "6. ACCESO A RECURSO (FUNDING) El emprendedor conocerá sobre finanzas para start…" at bounding box center [325, 608] width 650 height 1217
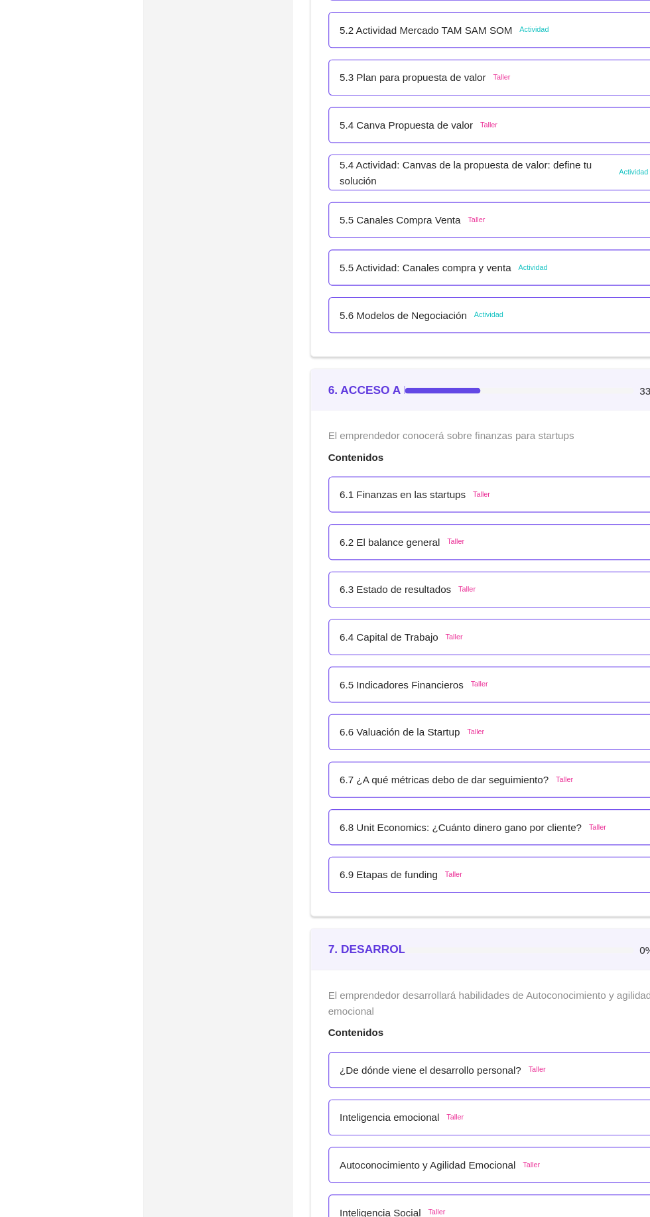
click at [503, 726] on div "6.7 ¿A qué métricas debo de dar seguimiento? Taller" at bounding box center [420, 728] width 215 height 15
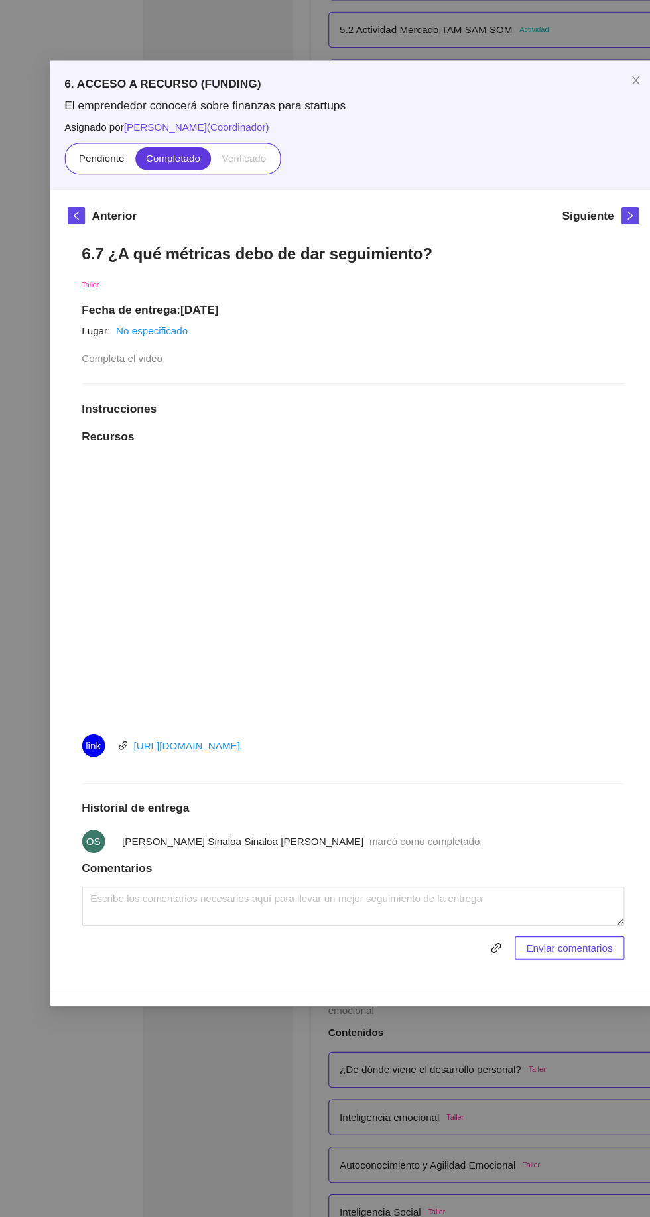
click at [133, 1051] on div "6. ACCESO A RECURSO (FUNDING) El emprendedor conocerá sobre finanzas para start…" at bounding box center [325, 608] width 650 height 1217
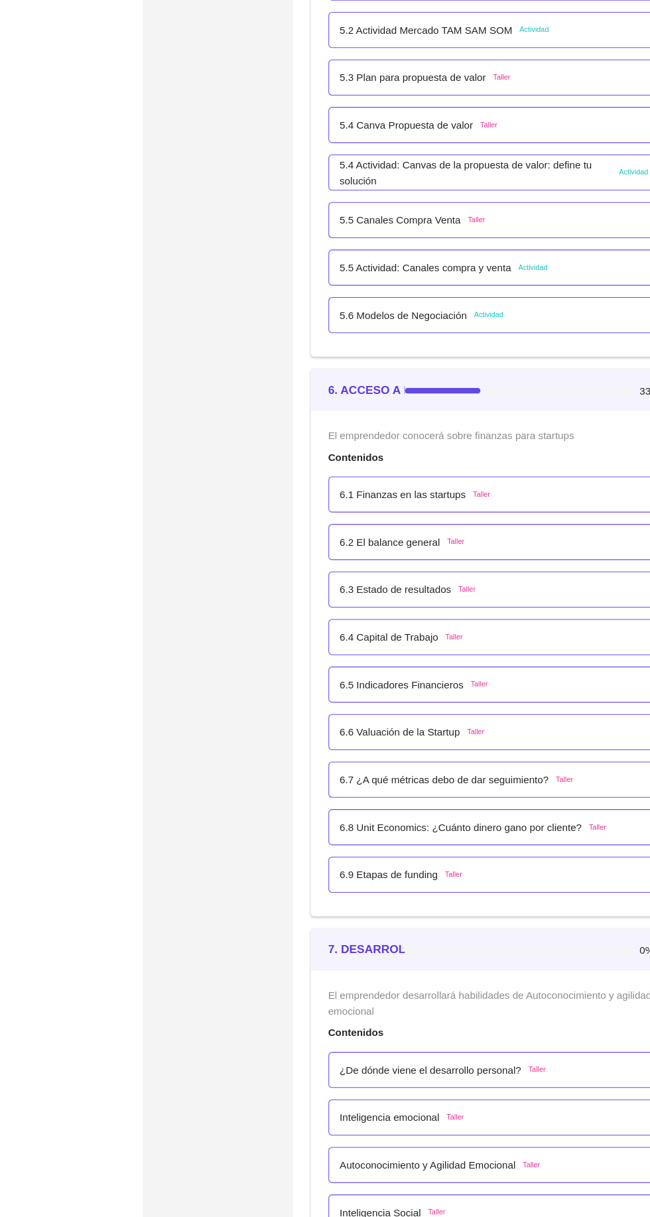
click at [524, 769] on p "6.8 Unit Economics: ¿Cuánto dinero gano por cliente?" at bounding box center [424, 772] width 223 height 15
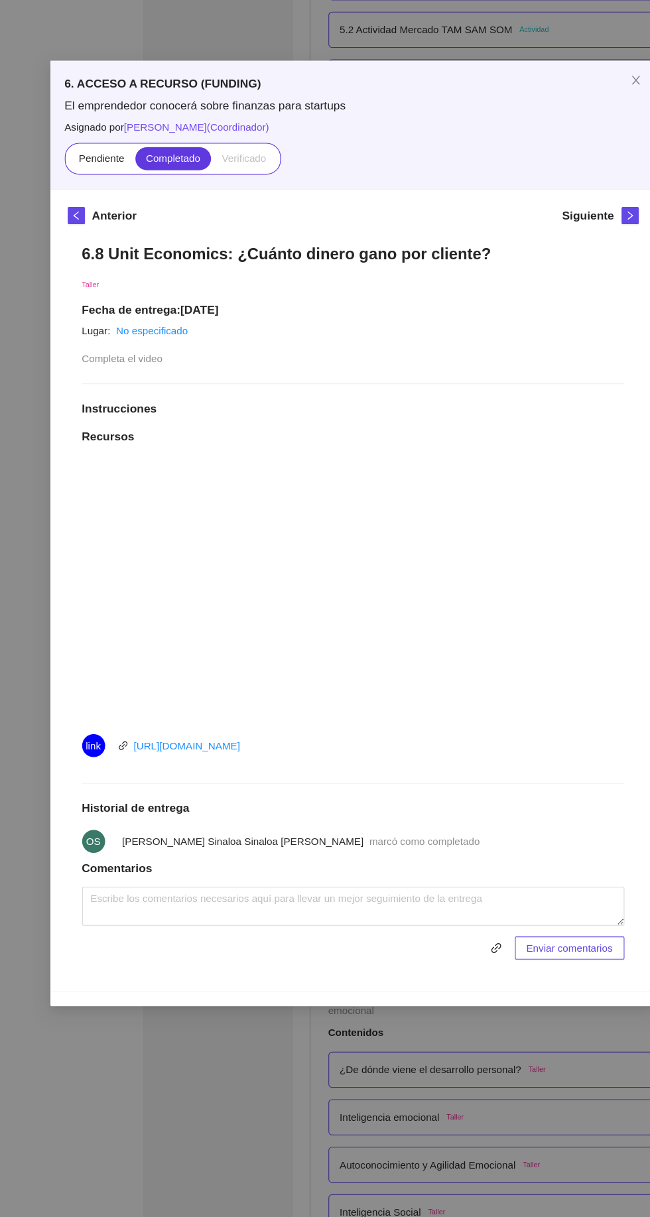
click at [131, 1057] on div "6. ACCESO A RECURSO (FUNDING) El emprendedor conocerá sobre finanzas para start…" at bounding box center [325, 608] width 650 height 1217
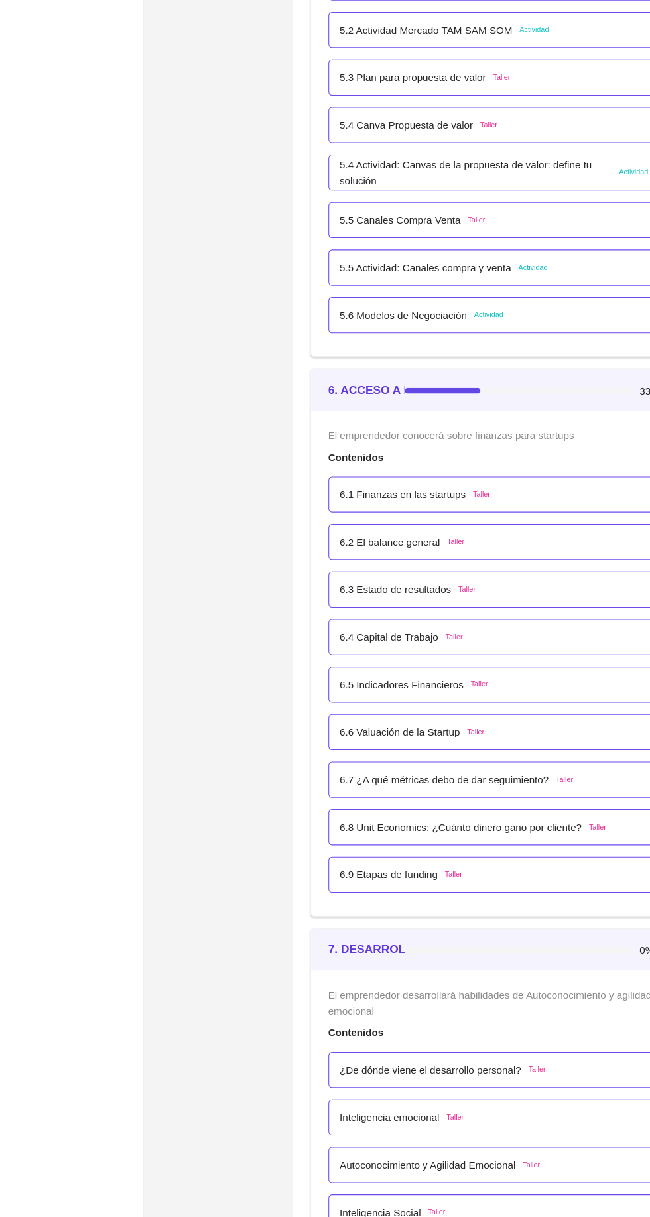
click at [497, 810] on div "6.9 Etapas de funding Taller" at bounding box center [455, 815] width 285 height 15
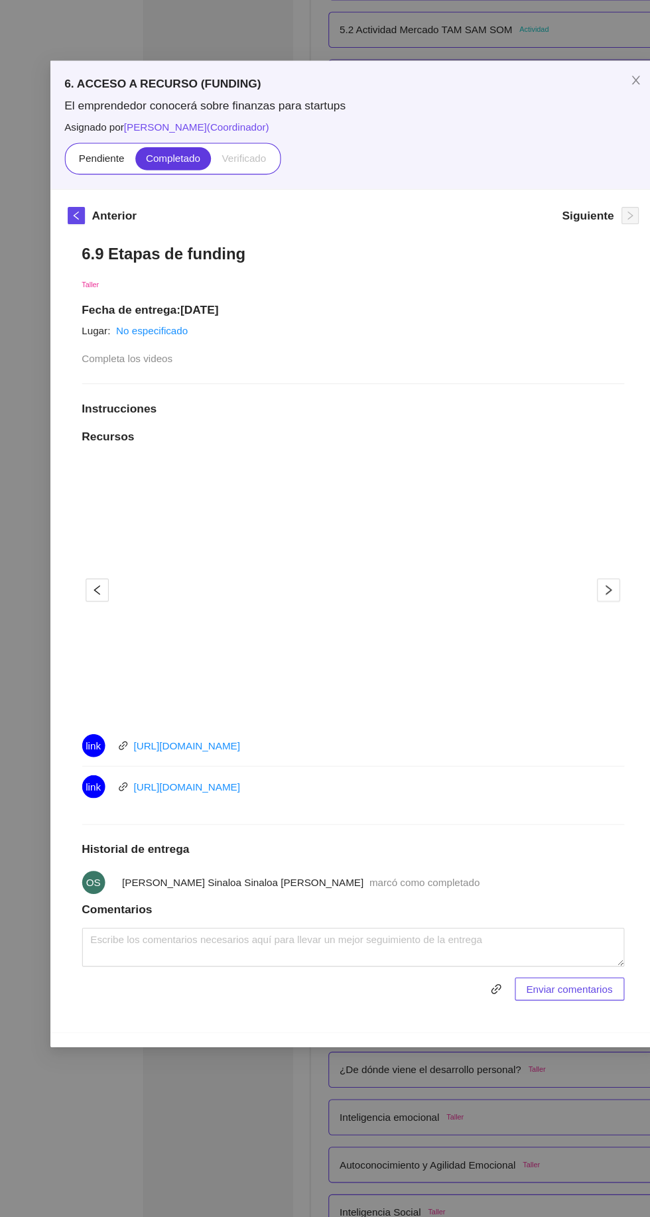
click at [132, 1056] on div "6. ACCESO A RECURSO (FUNDING) El emprendedor conocerá sobre finanzas para start…" at bounding box center [325, 608] width 650 height 1217
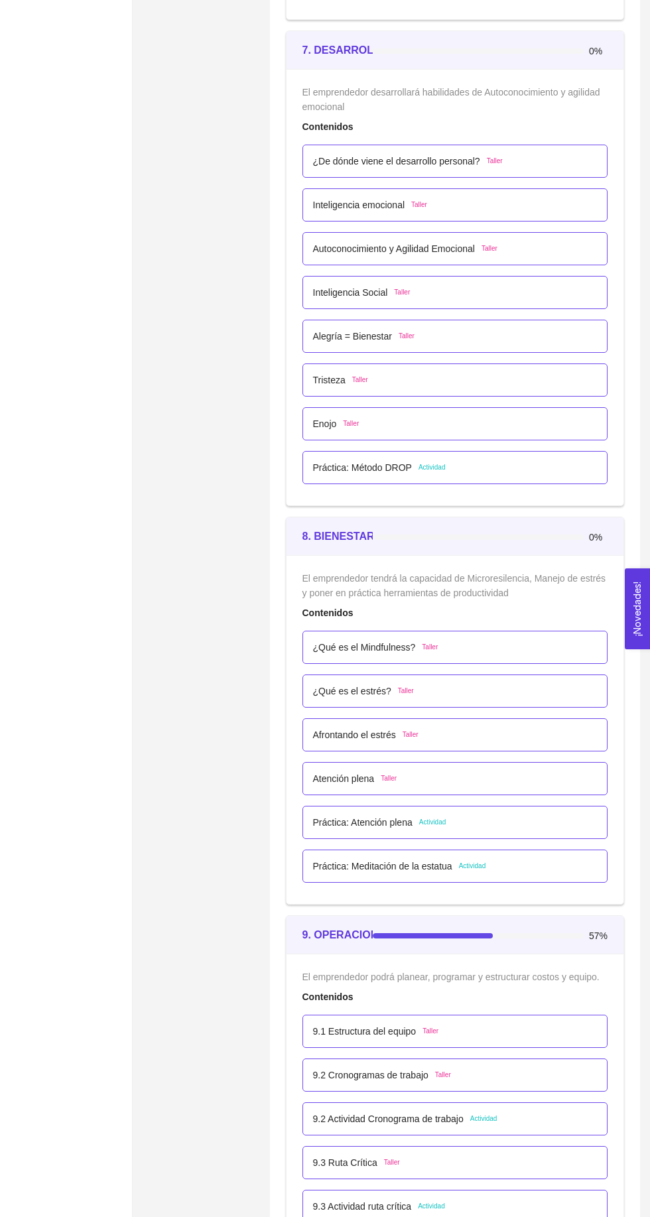
scroll to position [3611, 0]
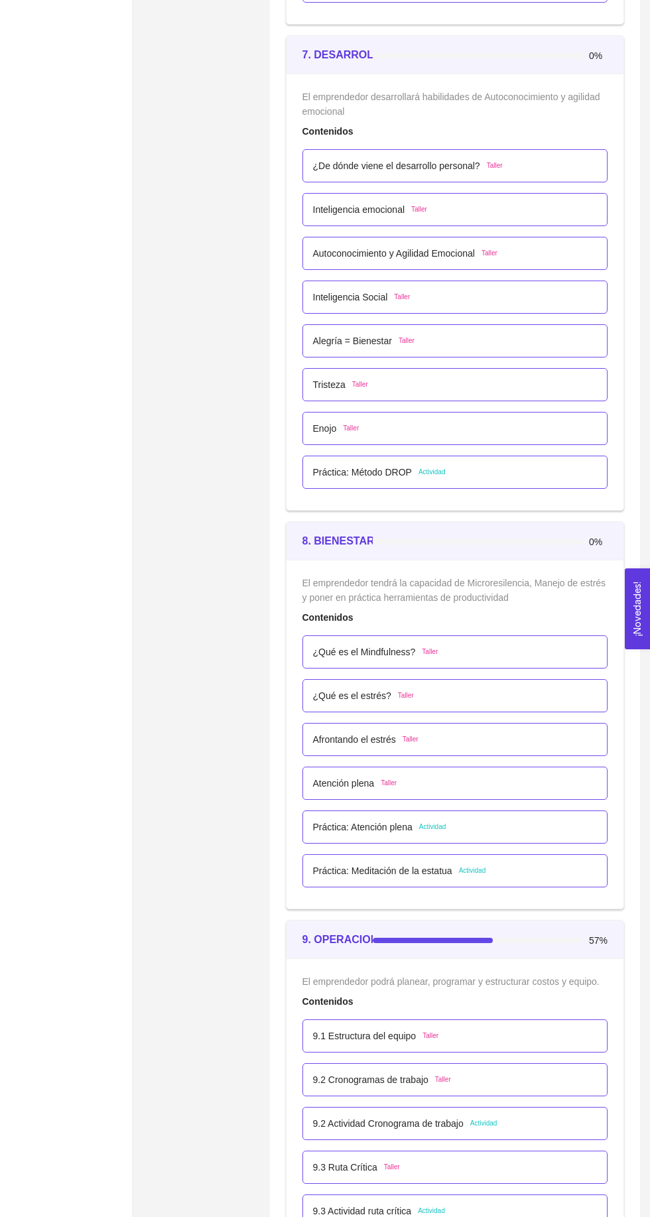
click at [558, 202] on div "Inteligencia emocional Taller" at bounding box center [455, 209] width 285 height 15
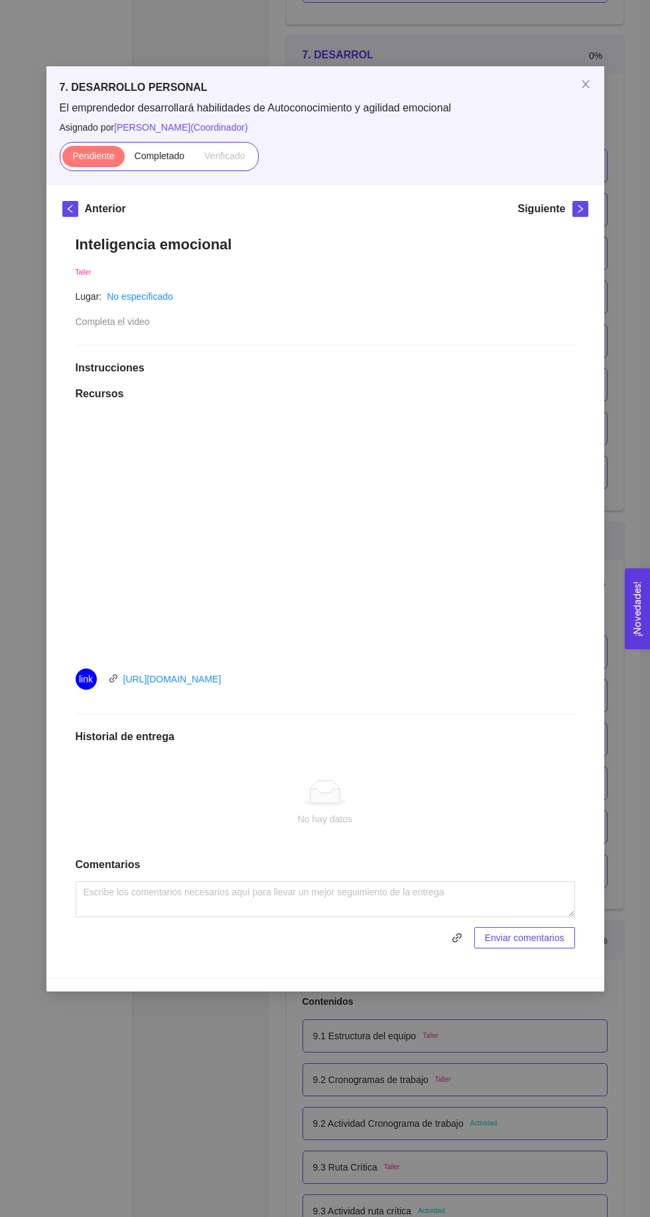
click at [170, 158] on span "Completado" at bounding box center [160, 156] width 50 height 11
click at [125, 159] on input "Completado" at bounding box center [125, 159] width 0 height 0
click at [142, 1122] on div "7. DESARROLLO PERSONAL El emprendedor desarrollará habilidades de Autoconocimie…" at bounding box center [325, 608] width 650 height 1217
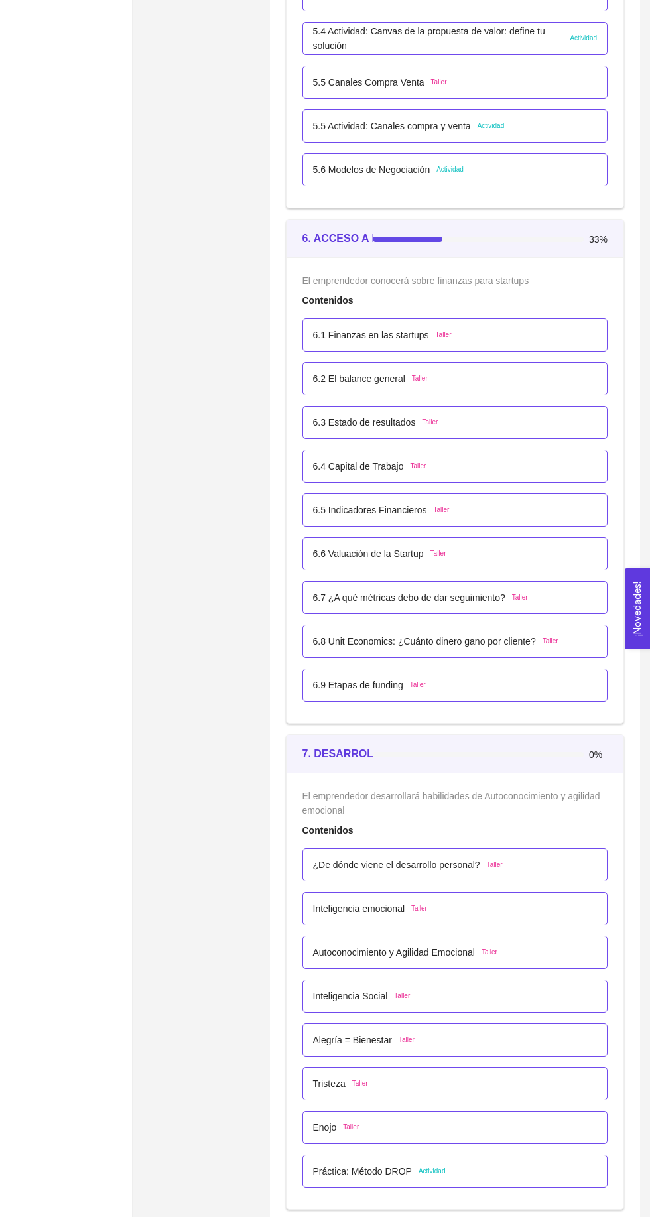
scroll to position [2942, 0]
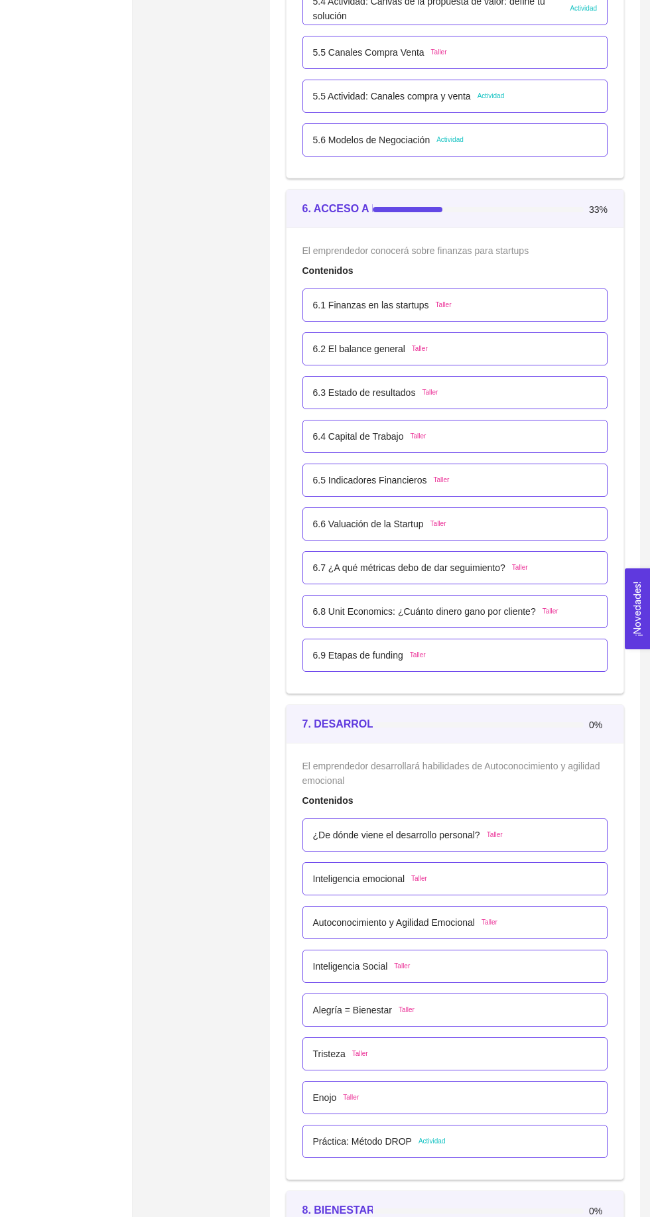
click at [484, 876] on div "Inteligencia emocional Taller" at bounding box center [455, 878] width 285 height 15
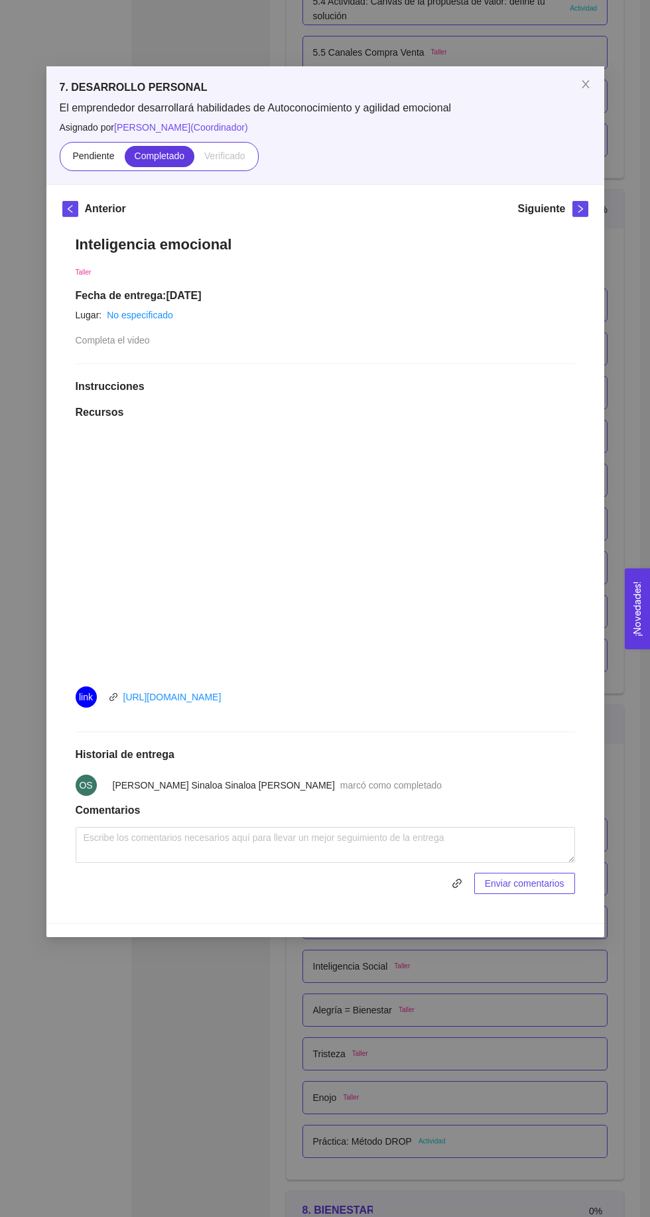
click at [131, 1216] on div "7. DESARROLLO PERSONAL El emprendedor desarrollará habilidades de Autoconocimie…" at bounding box center [325, 608] width 650 height 1217
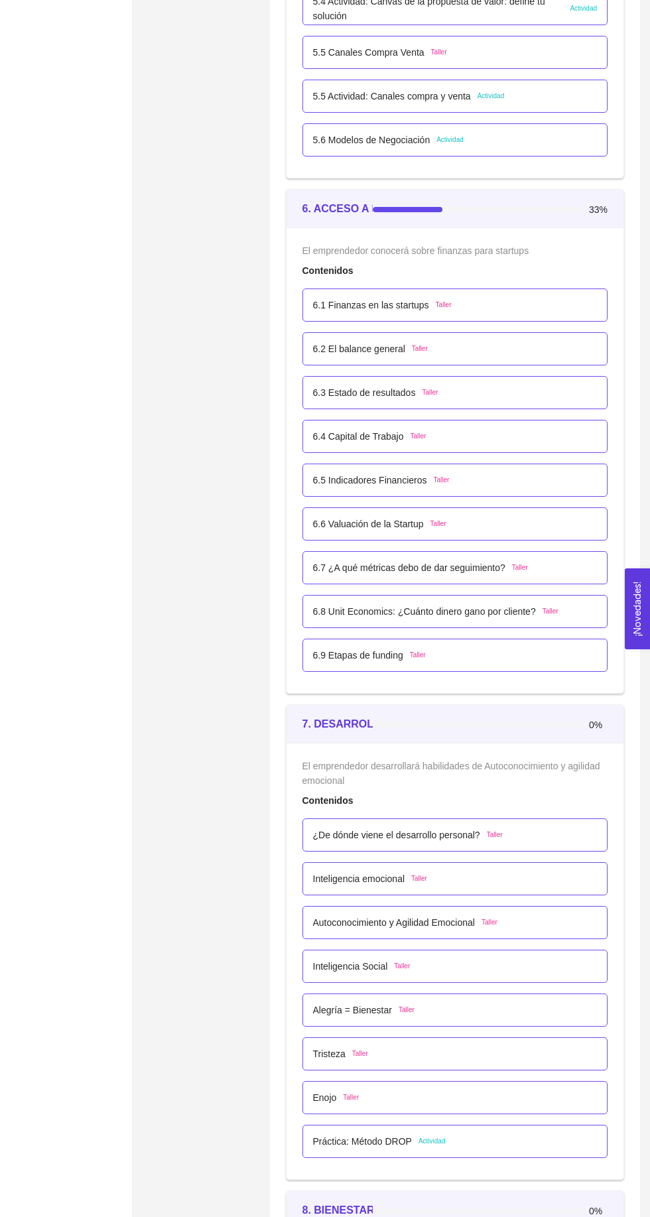
click at [497, 923] on span "Taller" at bounding box center [489, 922] width 16 height 11
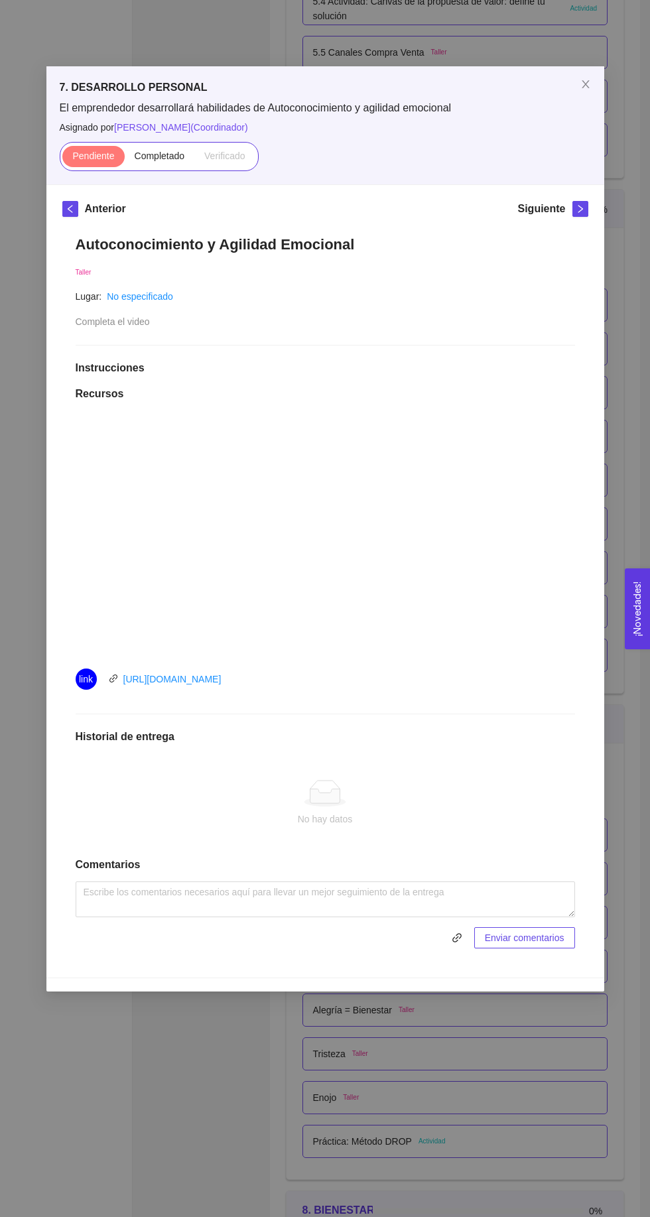
click at [113, 1212] on div "7. DESARROLLO PERSONAL El emprendedor desarrollará habilidades de Autoconocimie…" at bounding box center [325, 608] width 650 height 1217
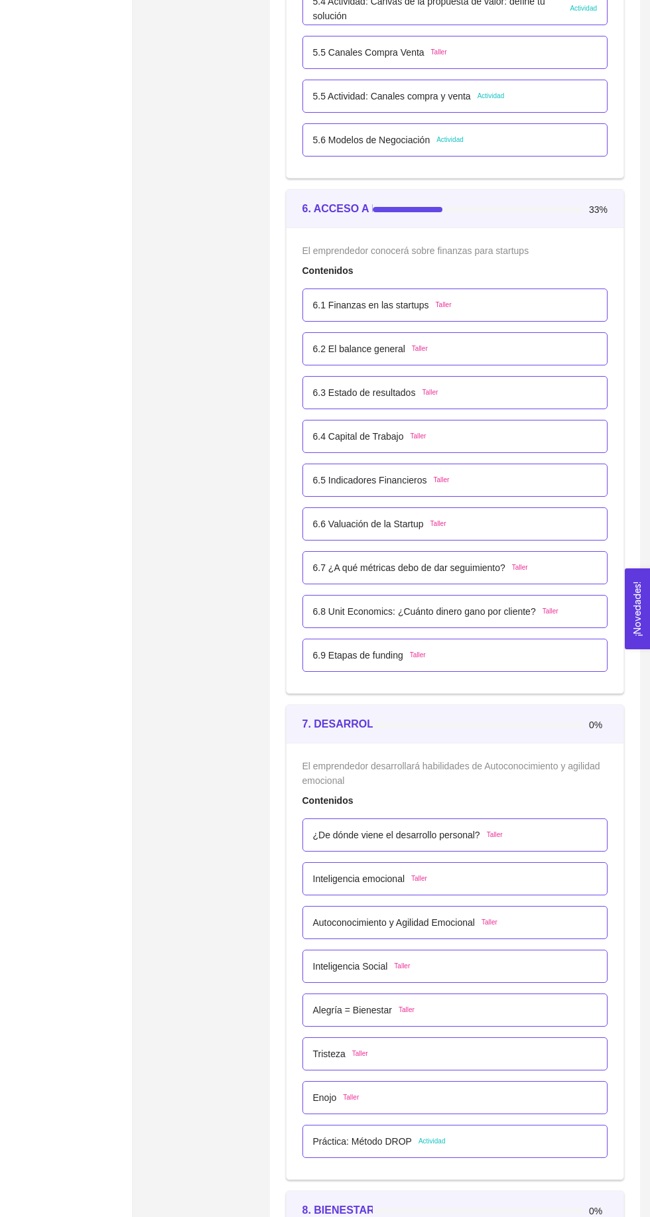
click at [510, 828] on div "¿De dónde viene el desarrollo personal? Taller" at bounding box center [455, 835] width 285 height 15
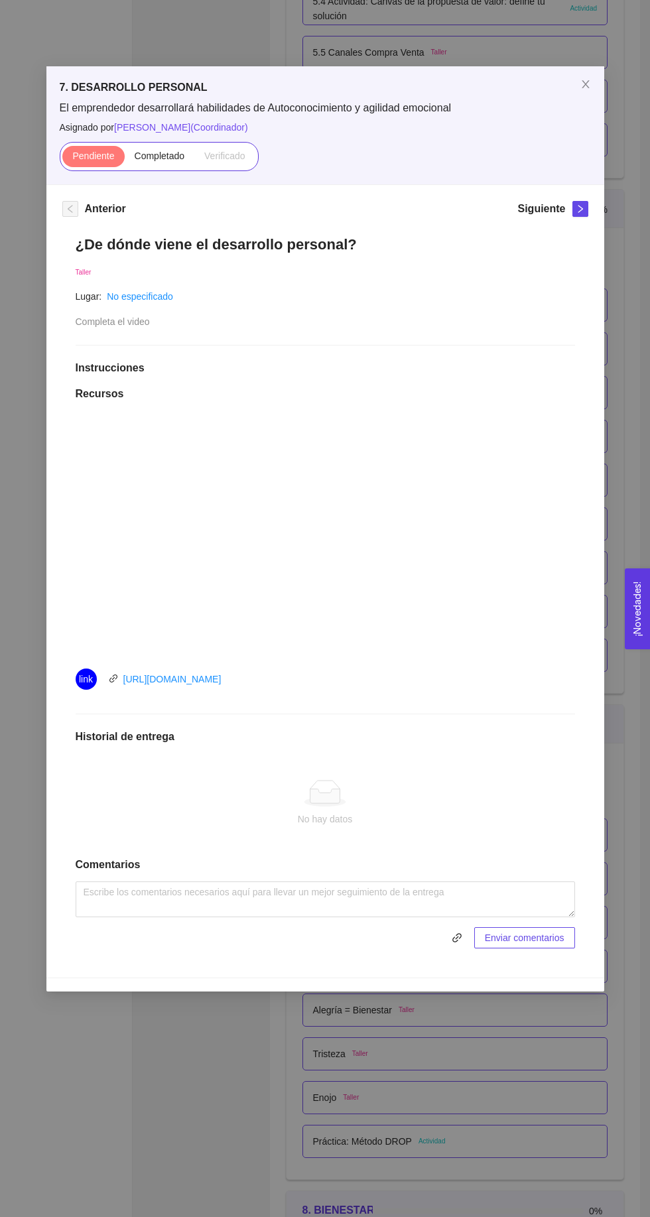
click at [175, 160] on span "Completado" at bounding box center [160, 156] width 50 height 11
click at [125, 159] on input "Completado" at bounding box center [125, 159] width 0 height 0
click at [102, 1165] on div "7. DESARROLLO PERSONAL El emprendedor desarrollará habilidades de Autoconocimie…" at bounding box center [325, 608] width 650 height 1217
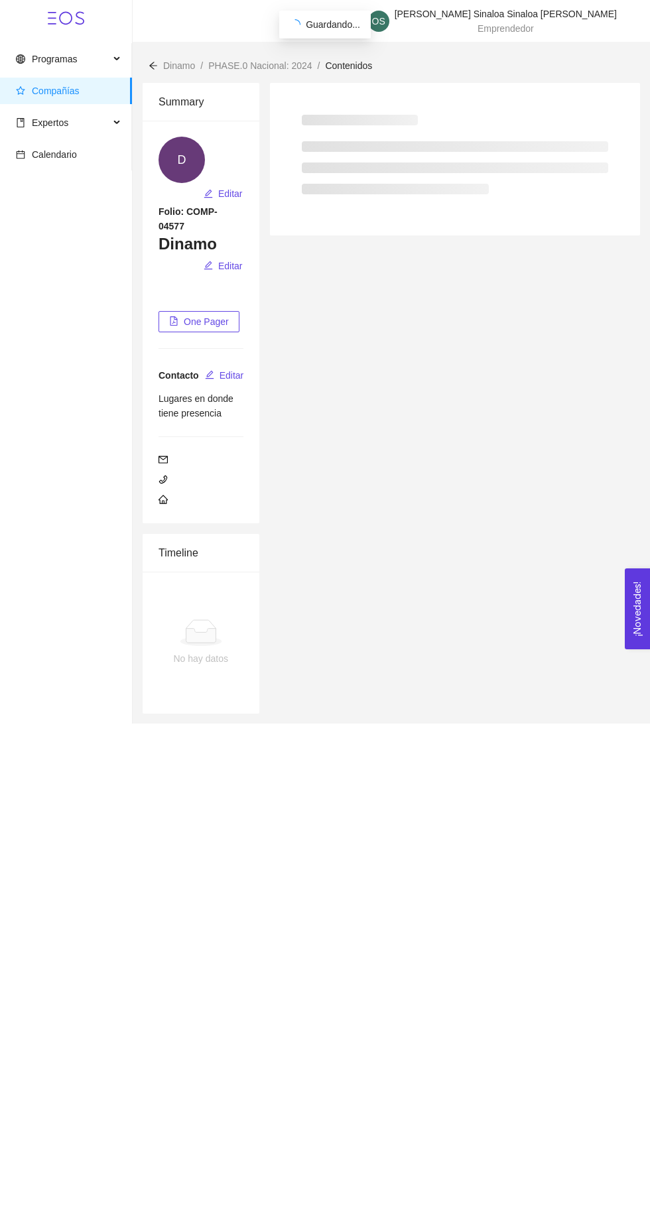
scroll to position [0, 0]
